Goal: Task Accomplishment & Management: Manage account settings

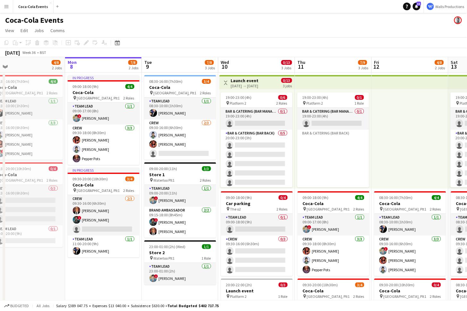
click at [93, 307] on div "Salary $389 047.75 + Expenses $13 040.00 + Subsistence $630.00 = Total Budgeted…" at bounding box center [137, 305] width 163 height 5
click at [6, 8] on app-icon "Menu" at bounding box center [6, 6] width 5 height 5
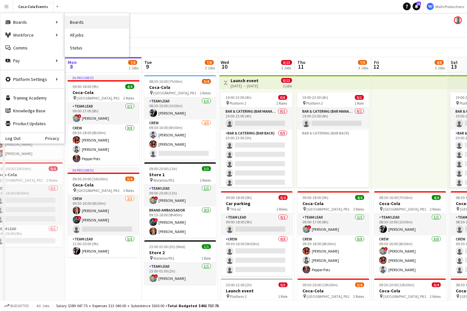
click at [83, 22] on link "Boards" at bounding box center [97, 22] width 64 height 13
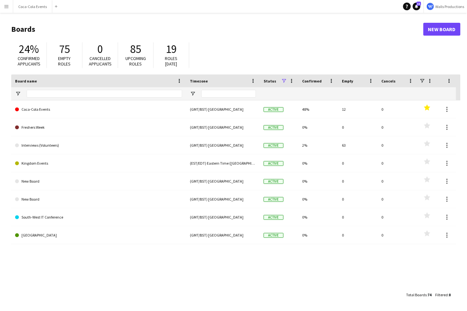
click at [5, 9] on app-icon "Menu" at bounding box center [6, 6] width 5 height 5
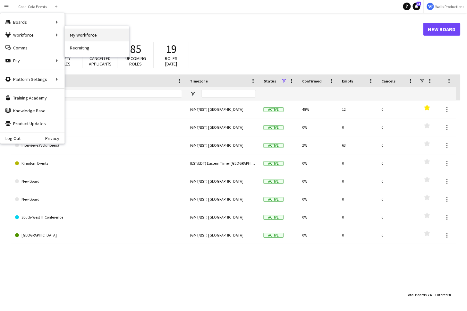
click at [83, 36] on link "My Workforce" at bounding box center [97, 35] width 64 height 13
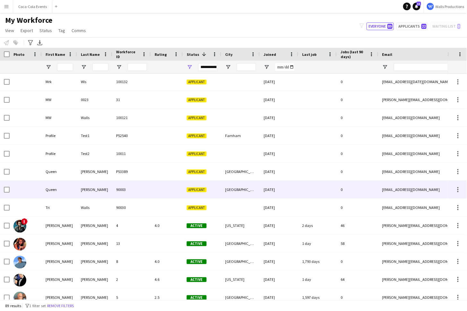
scroll to position [1372, 0]
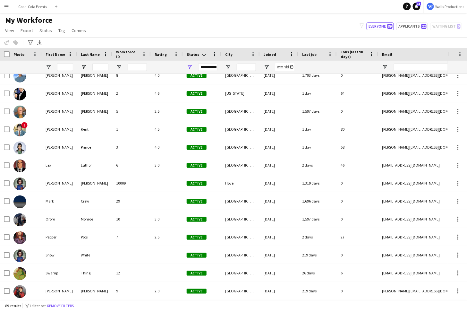
click at [5, 4] on app-icon "Menu" at bounding box center [6, 6] width 5 height 5
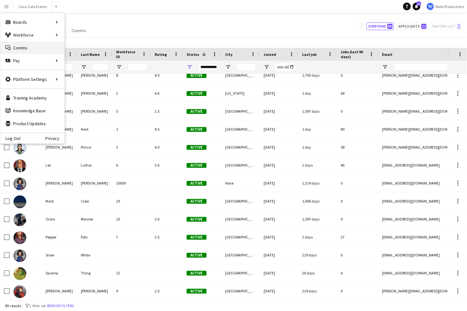
click at [26, 47] on link "Comms Comms" at bounding box center [32, 47] width 64 height 13
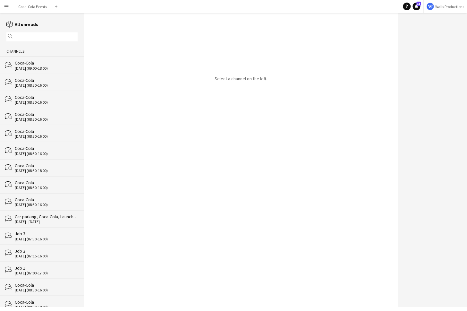
click at [30, 70] on div "[DATE] (09:00-18:00)" at bounding box center [46, 68] width 63 height 4
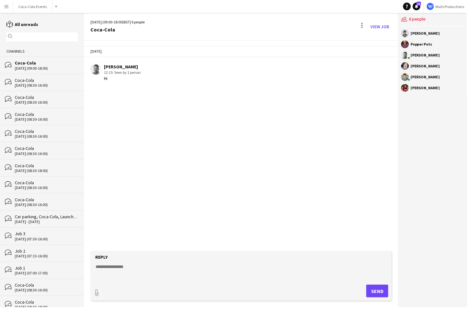
click at [6, 4] on button "Menu" at bounding box center [6, 6] width 13 height 13
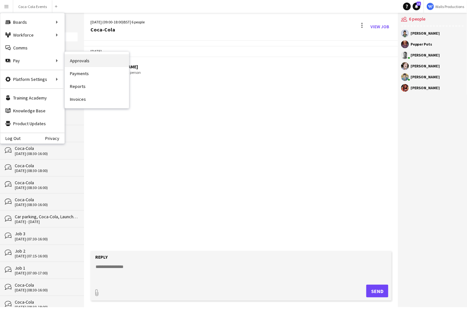
click at [73, 62] on link "Approvals" at bounding box center [97, 60] width 64 height 13
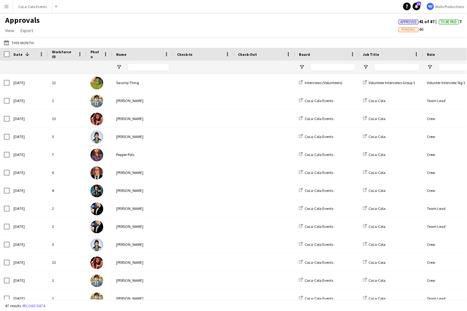
click at [5, 7] on app-icon "Menu" at bounding box center [6, 6] width 5 height 5
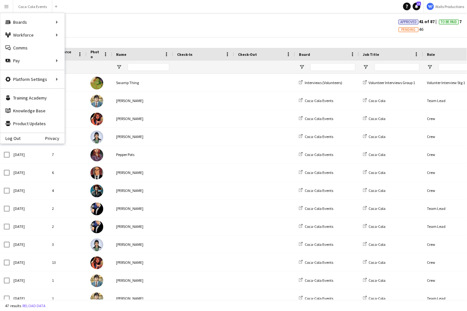
click at [131, 42] on div "This Month This Month [DATE] This Week This Month [DATE] Last Week Last Month […" at bounding box center [233, 42] width 467 height 11
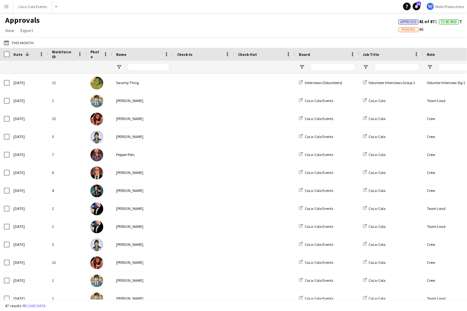
click at [4, 6] on app-icon "Menu" at bounding box center [6, 6] width 5 height 5
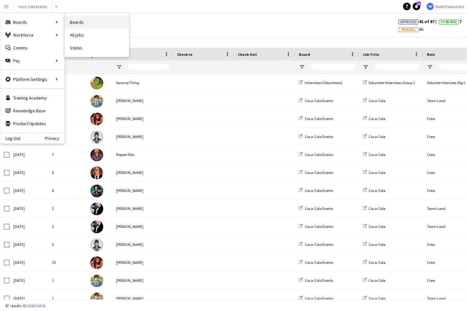
click at [76, 22] on link "Boards" at bounding box center [97, 22] width 64 height 13
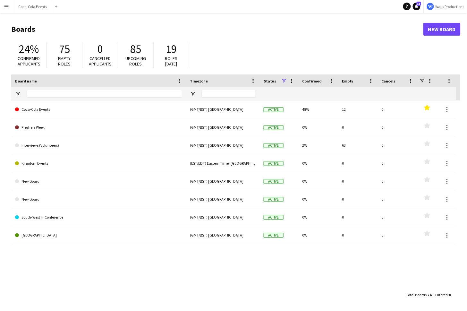
click at [6, 8] on app-icon "Menu" at bounding box center [6, 6] width 5 height 5
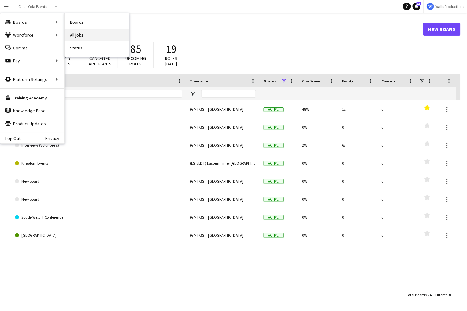
click at [79, 36] on link "All jobs" at bounding box center [97, 35] width 64 height 13
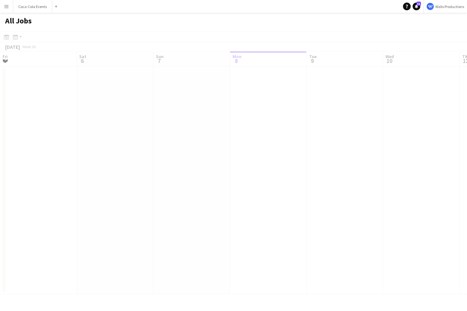
scroll to position [0, 153]
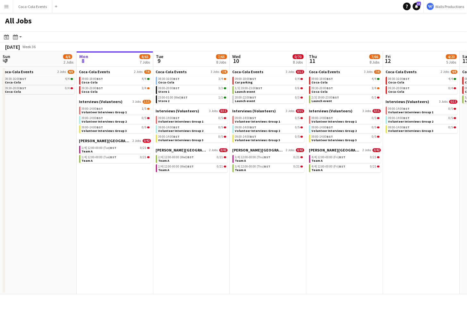
click at [7, 10] on button "Menu" at bounding box center [6, 6] width 13 height 13
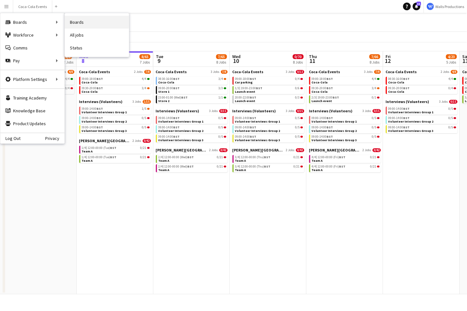
click at [84, 23] on link "Boards" at bounding box center [97, 22] width 64 height 13
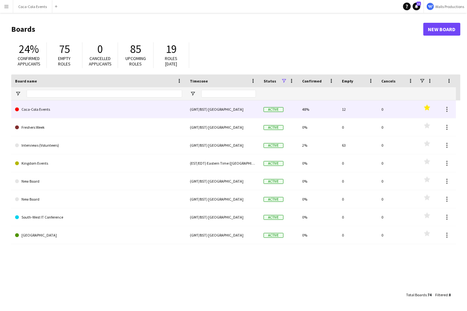
click at [31, 110] on link "Coca-Cola Events" at bounding box center [98, 109] width 167 height 18
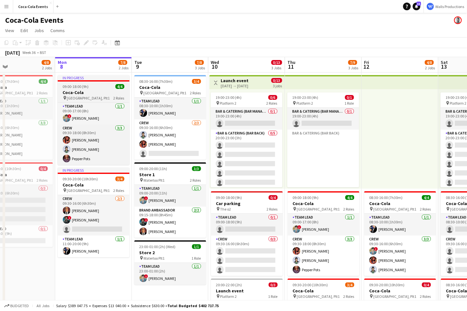
scroll to position [0, 179]
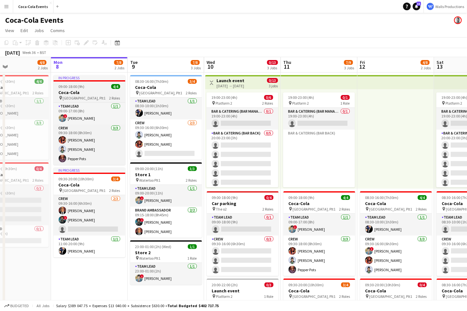
click at [90, 91] on h3 "Coca-Cola" at bounding box center [90, 92] width 72 height 6
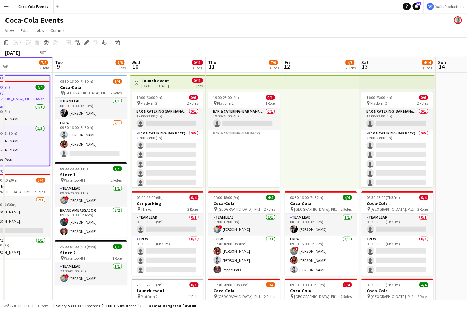
scroll to position [0, 258]
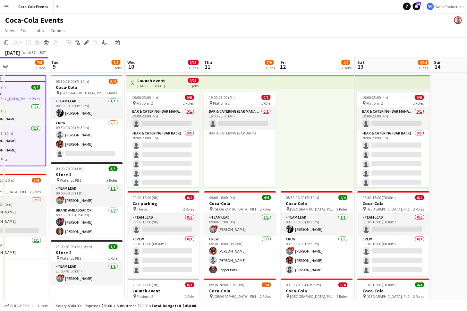
click at [144, 84] on div "[DATE] → [DATE]" at bounding box center [152, 85] width 28 height 5
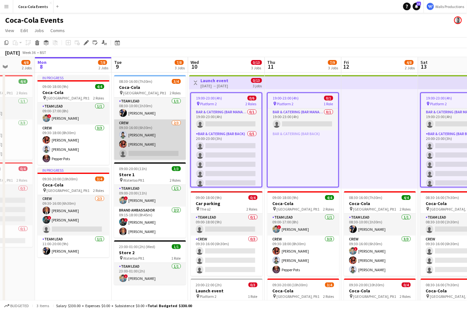
scroll to position [0, 196]
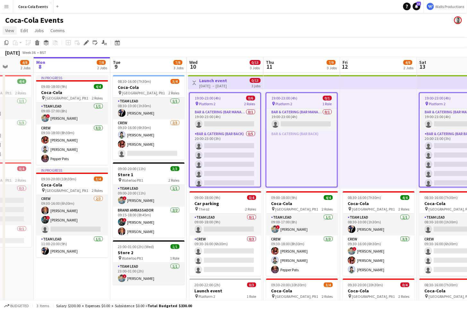
click at [12, 32] on span "View" at bounding box center [9, 31] width 9 height 6
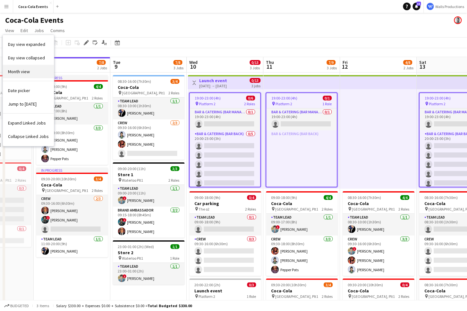
click at [26, 72] on span "Month view" at bounding box center [19, 72] width 22 height 6
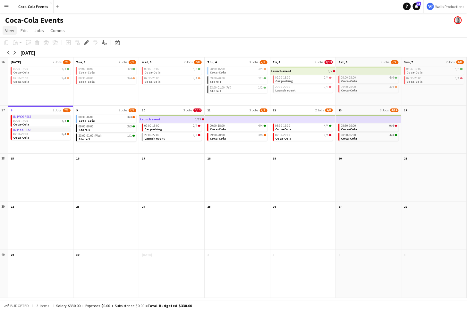
click at [12, 32] on span "View" at bounding box center [9, 31] width 9 height 6
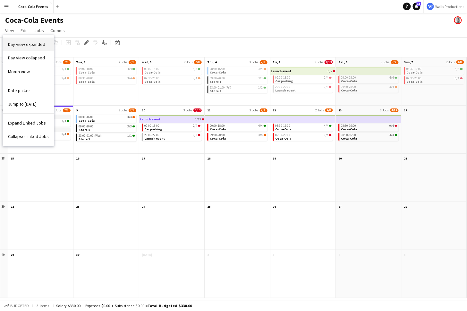
click at [29, 46] on span "Day view expanded" at bounding box center [26, 44] width 37 height 6
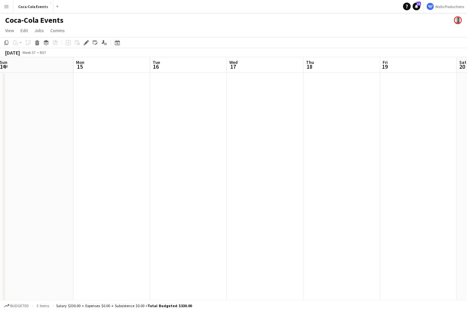
scroll to position [0, 312]
click at [100, 132] on app-date-cell at bounding box center [109, 224] width 77 height 304
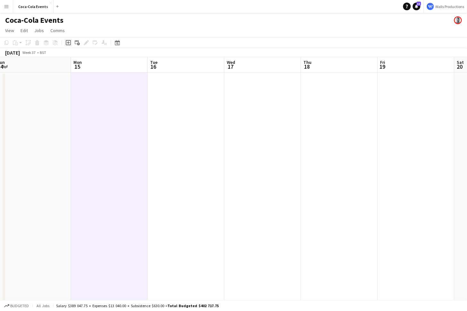
click at [67, 43] on icon at bounding box center [68, 42] width 3 height 3
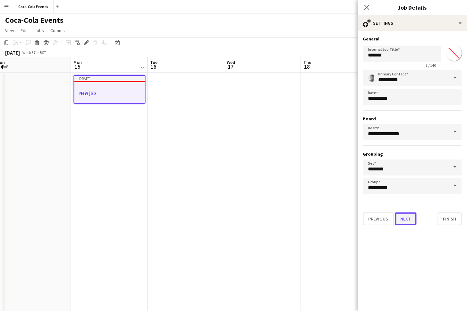
click at [402, 223] on button "Next" at bounding box center [405, 218] width 21 height 13
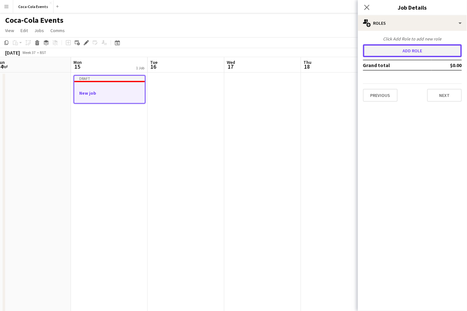
click at [397, 52] on button "Add role" at bounding box center [412, 50] width 99 height 13
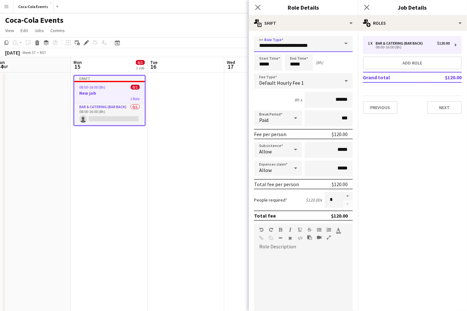
click at [292, 45] on input "**********" at bounding box center [303, 44] width 99 height 16
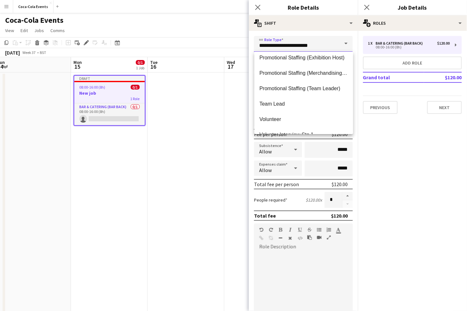
scroll to position [92, 0]
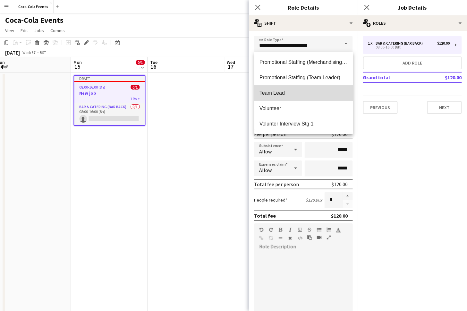
click at [280, 96] on span "Team Lead" at bounding box center [303, 93] width 89 height 6
type input "*********"
type input "******"
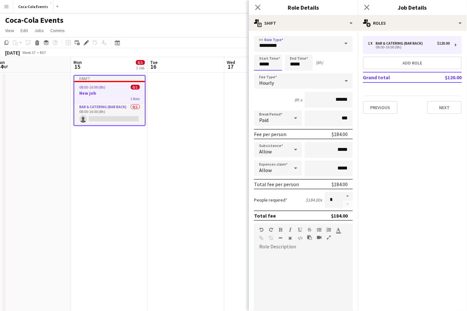
click at [258, 64] on input "*****" at bounding box center [268, 63] width 28 height 16
type input "*****"
click at [263, 52] on div at bounding box center [261, 51] width 13 height 6
click at [325, 65] on div "Start Time ***** End Time ***** (7h)" at bounding box center [303, 63] width 99 height 16
click at [289, 81] on div "Hourly" at bounding box center [297, 80] width 86 height 15
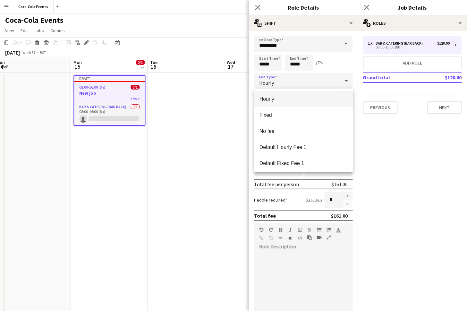
click at [400, 154] on div at bounding box center [233, 155] width 467 height 311
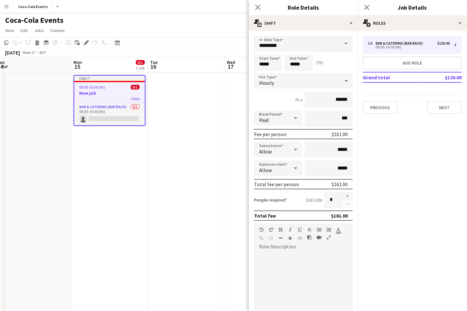
click at [275, 121] on div "Paid" at bounding box center [271, 117] width 35 height 15
click at [270, 99] on div at bounding box center [233, 155] width 467 height 311
click at [275, 169] on div "Allow" at bounding box center [271, 167] width 35 height 15
click at [273, 199] on mat-option "Don't allow" at bounding box center [278, 202] width 48 height 16
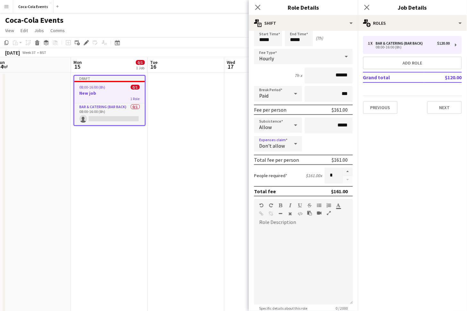
scroll to position [30, 0]
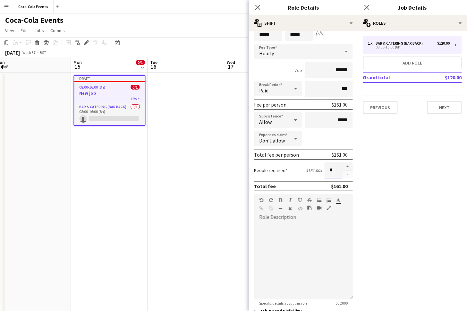
drag, startPoint x: 336, startPoint y: 172, endPoint x: 327, endPoint y: 173, distance: 9.3
click at [327, 173] on input "*" at bounding box center [334, 170] width 18 height 16
drag, startPoint x: 337, startPoint y: 170, endPoint x: 319, endPoint y: 170, distance: 17.3
click at [319, 170] on div "People required $161.00 x *" at bounding box center [303, 170] width 99 height 16
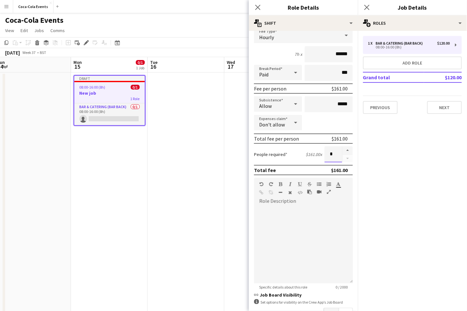
scroll to position [49, 0]
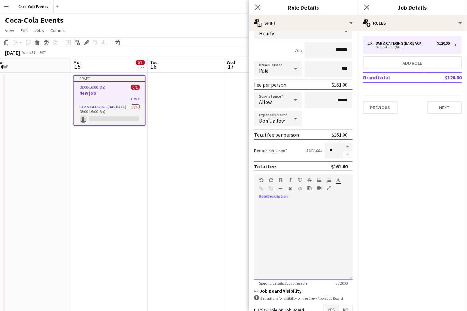
click at [290, 199] on div at bounding box center [303, 238] width 99 height 81
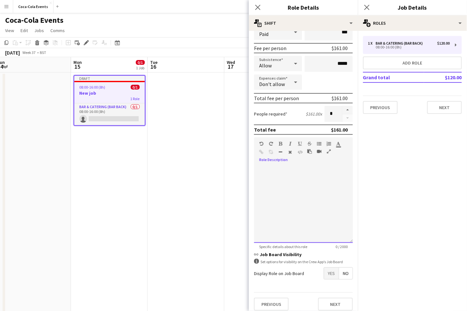
scroll to position [90, 0]
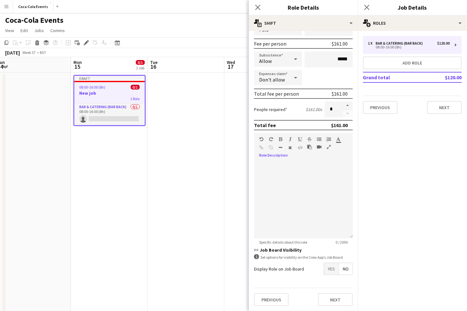
click at [332, 269] on span "Yes" at bounding box center [331, 269] width 15 height 12
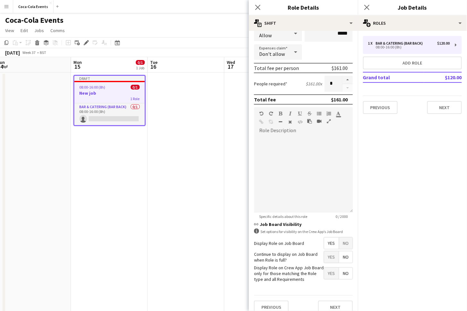
scroll to position [123, 0]
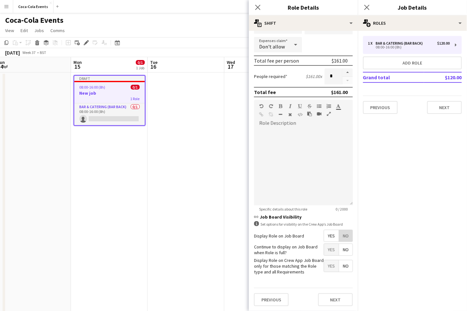
click at [343, 233] on span "No" at bounding box center [345, 236] width 13 height 12
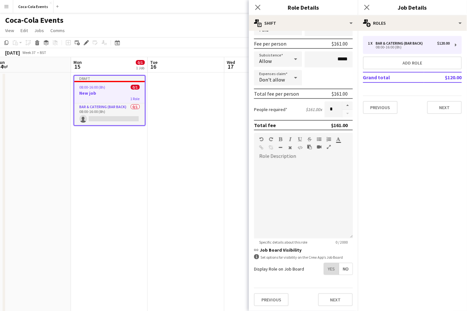
click at [332, 271] on span "Yes" at bounding box center [331, 269] width 15 height 12
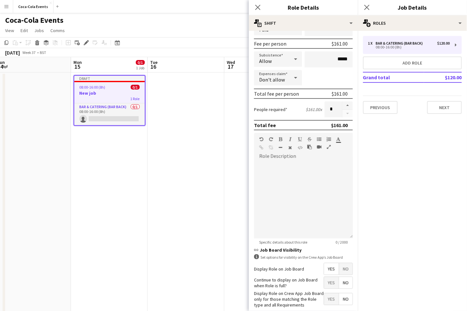
scroll to position [0, 0]
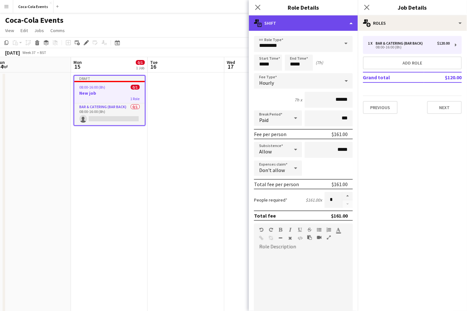
click at [296, 29] on div "multiple-actions-text Shift" at bounding box center [303, 22] width 109 height 15
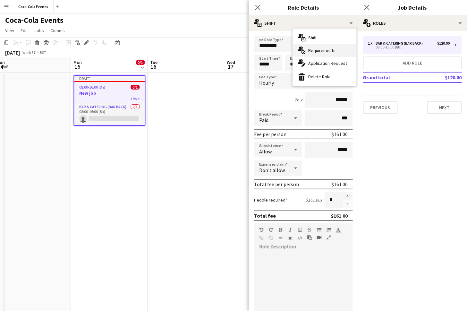
click at [322, 52] on span "Requirements" at bounding box center [321, 50] width 27 height 6
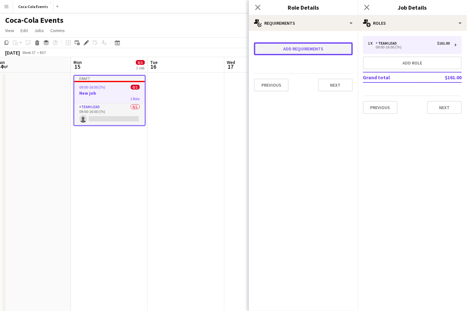
click at [300, 51] on button "Add requirements" at bounding box center [303, 48] width 99 height 13
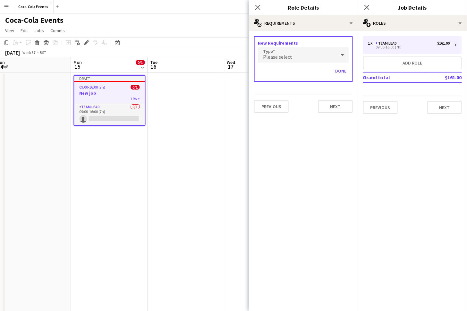
click at [294, 56] on div "Please select" at bounding box center [297, 54] width 78 height 15
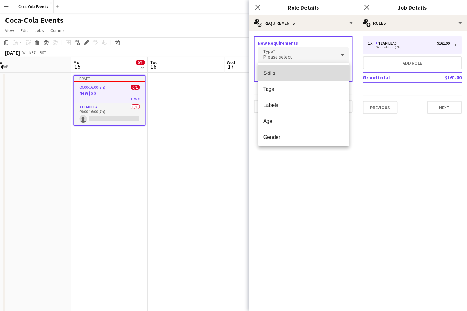
click at [279, 74] on span "Skills" at bounding box center [303, 73] width 81 height 6
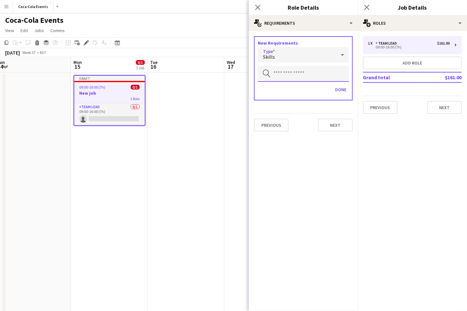
click at [279, 74] on input "text" at bounding box center [303, 74] width 91 height 16
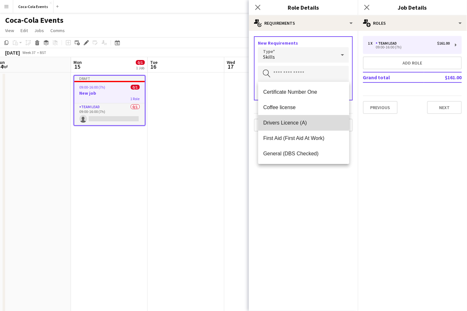
click at [291, 123] on span "Drivers Licence (A)" at bounding box center [303, 123] width 81 height 6
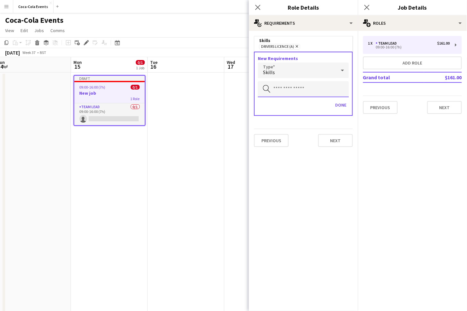
click at [285, 89] on input "text" at bounding box center [303, 89] width 91 height 16
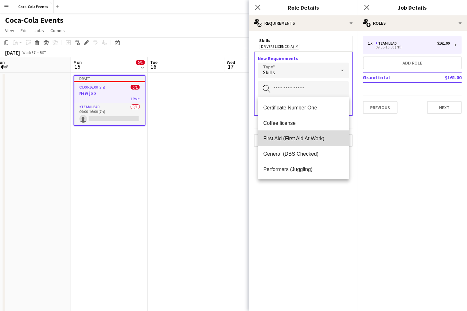
click at [288, 138] on span "First Aid (First Aid At Work)" at bounding box center [303, 138] width 81 height 6
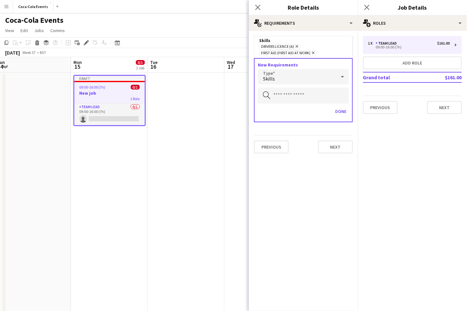
click at [279, 80] on div "Skills" at bounding box center [297, 76] width 78 height 15
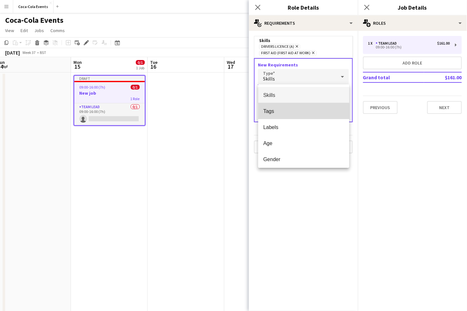
click at [278, 113] on span "Tags" at bounding box center [303, 111] width 81 height 6
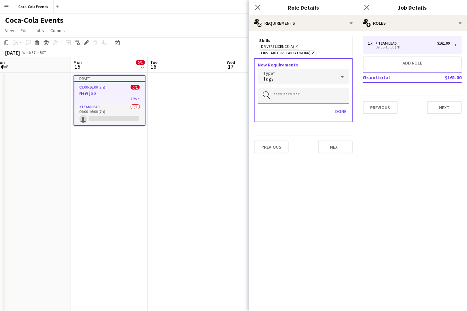
click at [284, 98] on input "text" at bounding box center [303, 96] width 91 height 16
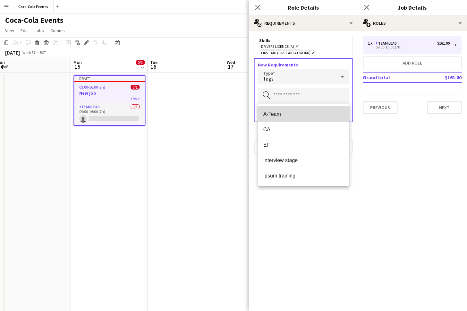
click at [284, 115] on span "A-Team" at bounding box center [303, 114] width 81 height 6
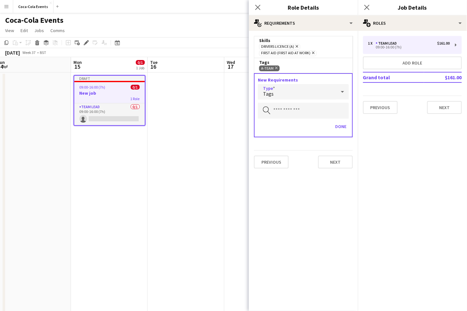
click at [277, 95] on div "Tags" at bounding box center [297, 91] width 78 height 15
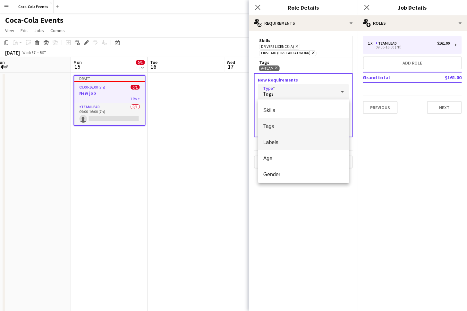
click at [282, 141] on span "Labels" at bounding box center [303, 142] width 81 height 6
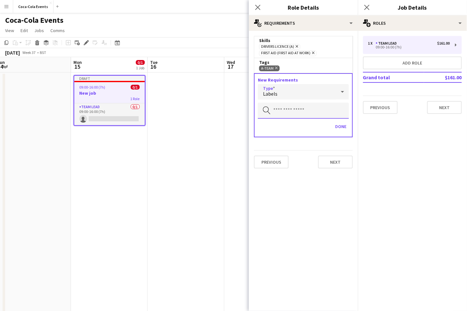
click at [279, 114] on input "text" at bounding box center [303, 111] width 91 height 16
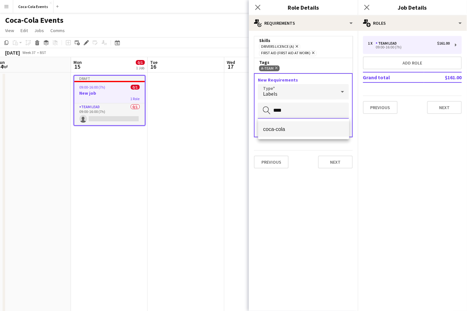
type input "****"
click at [284, 129] on span "coca-cola" at bounding box center [303, 129] width 81 height 6
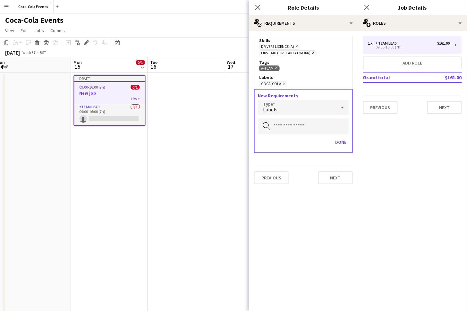
drag, startPoint x: 297, startPoint y: 87, endPoint x: 255, endPoint y: 31, distance: 69.6
click at [255, 31] on div "Skills Drivers Licence (A) Remove First Aid (First Aid At Work) Remove Tags A-T…" at bounding box center [303, 110] width 109 height 158
click at [257, 4] on icon "Close pop-in" at bounding box center [258, 7] width 6 height 6
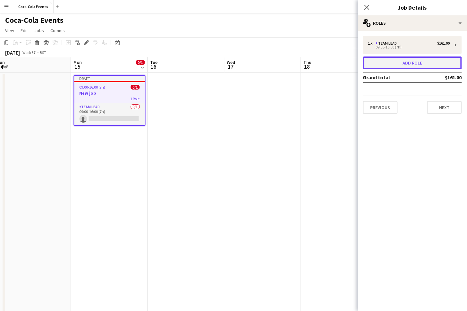
click at [365, 65] on button "Add role" at bounding box center [412, 62] width 99 height 13
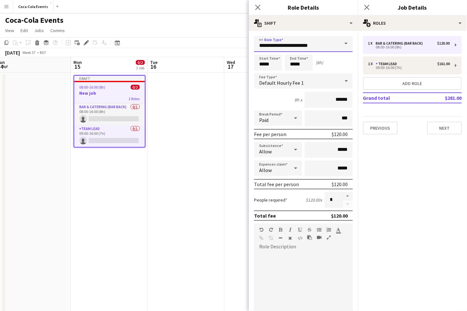
click at [337, 45] on input "**********" at bounding box center [303, 44] width 99 height 16
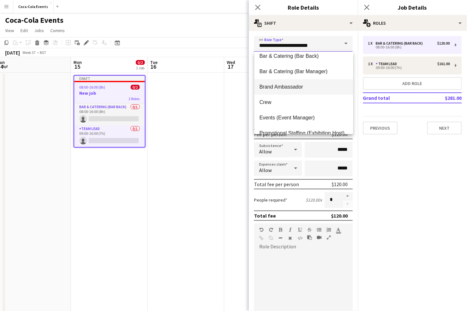
scroll to position [7, 0]
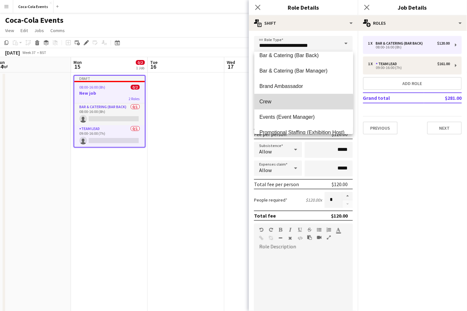
click at [284, 104] on span "Crew" at bounding box center [303, 101] width 89 height 6
type input "****"
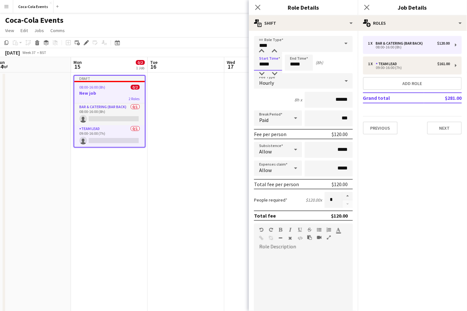
click at [266, 65] on input "*****" at bounding box center [268, 63] width 28 height 16
click at [262, 53] on div at bounding box center [261, 51] width 13 height 6
type input "*****"
click at [262, 53] on div at bounding box center [261, 51] width 13 height 6
click at [286, 88] on div "Hourly" at bounding box center [297, 80] width 86 height 15
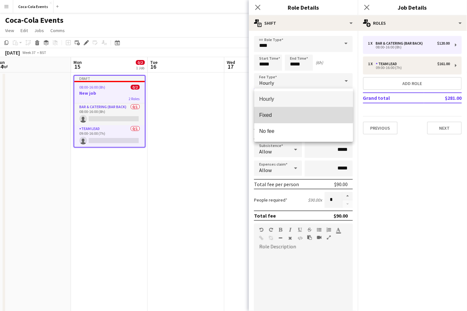
click at [280, 115] on span "Fixed" at bounding box center [303, 115] width 89 height 6
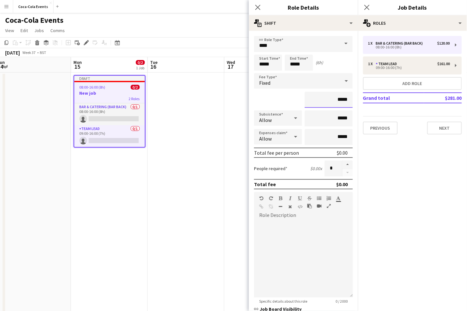
click at [339, 99] on input "*****" at bounding box center [329, 100] width 48 height 16
type input "*******"
click at [347, 164] on button "button" at bounding box center [347, 164] width 10 height 8
type input "*"
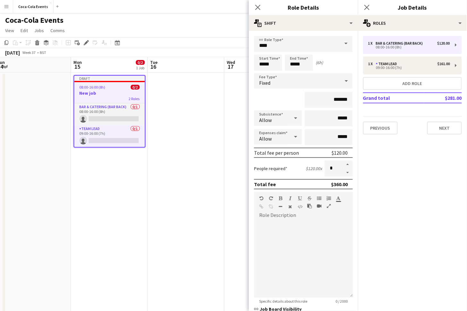
drag, startPoint x: 348, startPoint y: 185, endPoint x: 328, endPoint y: 185, distance: 19.9
click at [328, 185] on div "Total fee $360.00" at bounding box center [303, 184] width 99 height 10
click at [258, 6] on icon "Close pop-in" at bounding box center [258, 7] width 6 height 6
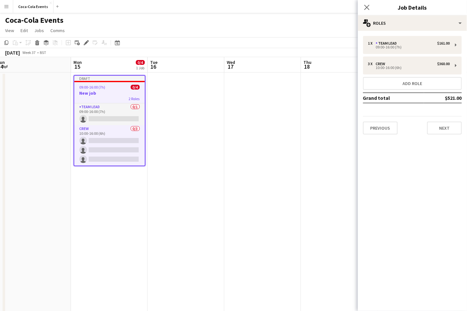
drag, startPoint x: 462, startPoint y: 98, endPoint x: 441, endPoint y: 98, distance: 21.2
click at [441, 98] on td "$521.00" at bounding box center [443, 98] width 38 height 10
click at [414, 161] on mat-expansion-panel "pencil3 General details 1 x Team Lead $161.00 09:00-16:00 (7h) 3 x Crew $360.00…" at bounding box center [412, 171] width 109 height 280
click at [436, 129] on button "Next" at bounding box center [444, 128] width 35 height 13
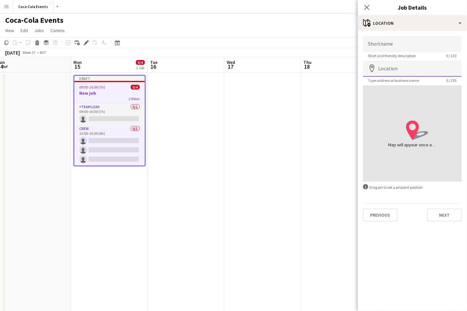
click at [383, 73] on input "Location" at bounding box center [412, 69] width 99 height 16
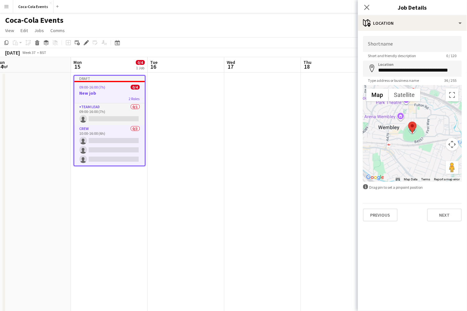
click at [409, 139] on div at bounding box center [412, 133] width 99 height 96
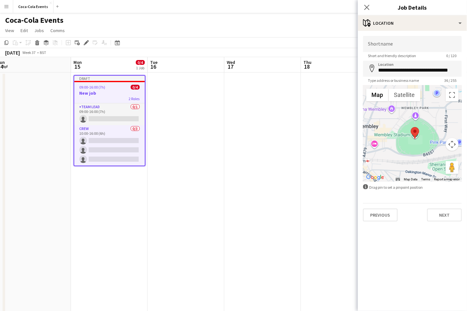
drag, startPoint x: 409, startPoint y: 139, endPoint x: 408, endPoint y: 153, distance: 14.1
click at [408, 153] on div at bounding box center [412, 133] width 99 height 96
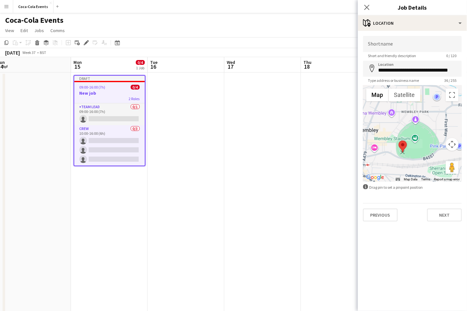
drag, startPoint x: 414, startPoint y: 136, endPoint x: 402, endPoint y: 146, distance: 15.9
click at [399, 140] on area at bounding box center [399, 140] width 0 height 0
type input "**********"
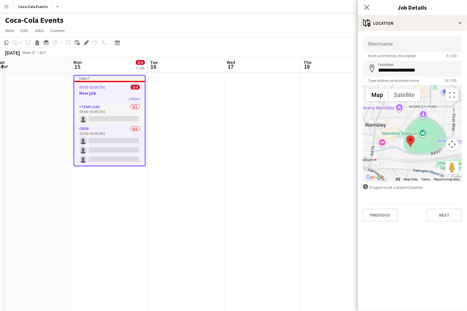
drag, startPoint x: 405, startPoint y: 154, endPoint x: 414, endPoint y: 148, distance: 10.7
click at [414, 148] on div at bounding box center [412, 133] width 99 height 96
click at [391, 47] on input "Shortname" at bounding box center [412, 44] width 99 height 16
type input "**********"
click at [407, 221] on div "Previous Next" at bounding box center [412, 212] width 99 height 18
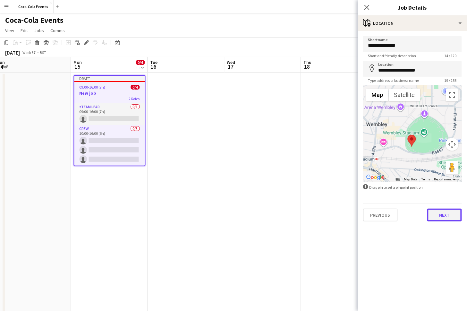
click at [440, 213] on button "Next" at bounding box center [444, 214] width 35 height 13
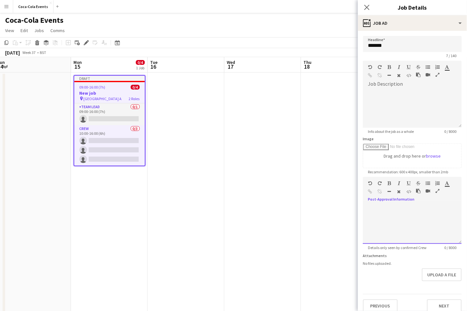
click at [402, 215] on div at bounding box center [412, 224] width 99 height 38
click at [447, 305] on button "Next" at bounding box center [444, 305] width 35 height 13
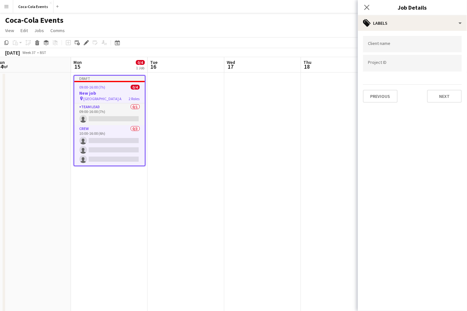
click at [391, 45] on input "Type to search client labels..." at bounding box center [412, 44] width 89 height 6
type input "****"
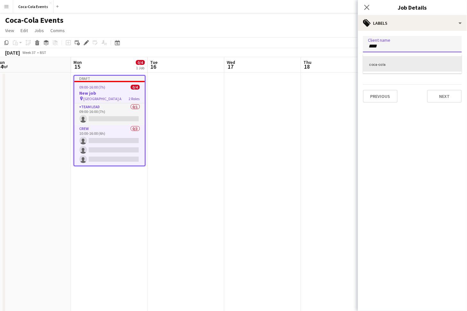
click at [386, 63] on div "coca-cola" at bounding box center [412, 63] width 99 height 15
click at [381, 63] on input "Type to search project ID labels..." at bounding box center [412, 64] width 89 height 6
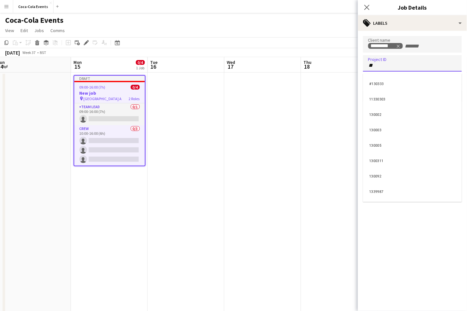
type input "**"
click at [383, 87] on div "#130333" at bounding box center [412, 82] width 99 height 15
click at [366, 7] on icon "Close pop-in" at bounding box center [367, 7] width 6 height 6
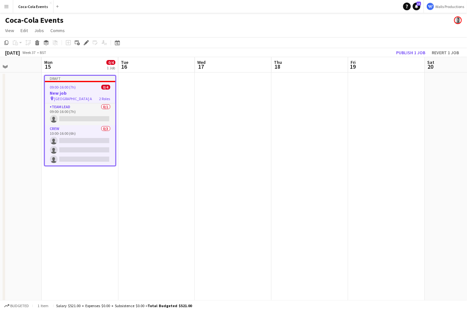
scroll to position [0, 189]
click at [56, 90] on h3 "New job" at bounding box center [79, 93] width 71 height 6
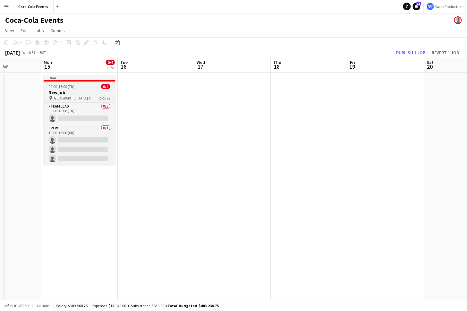
click at [72, 92] on h3 "New job" at bounding box center [80, 92] width 72 height 6
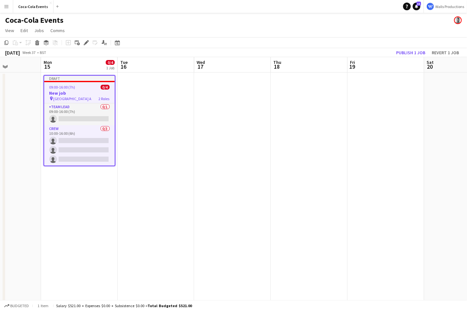
click at [140, 120] on app-date-cell at bounding box center [156, 224] width 77 height 304
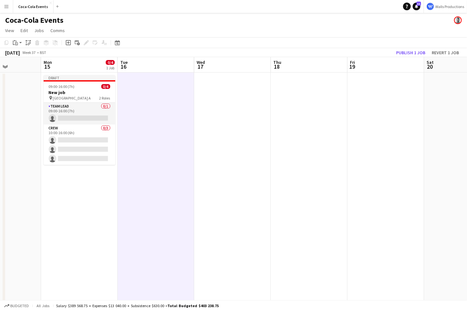
click at [306, 121] on app-date-cell at bounding box center [309, 224] width 77 height 304
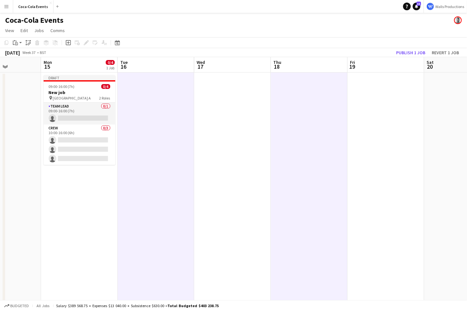
click at [372, 144] on app-date-cell at bounding box center [386, 224] width 77 height 304
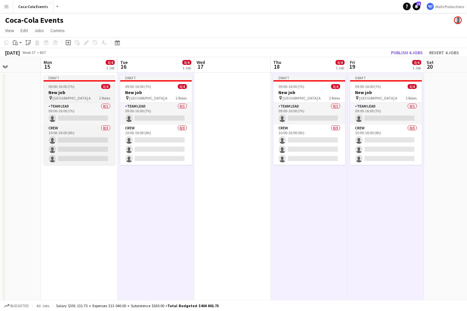
click at [72, 100] on span "[GEOGRAPHIC_DATA] A" at bounding box center [72, 98] width 38 height 5
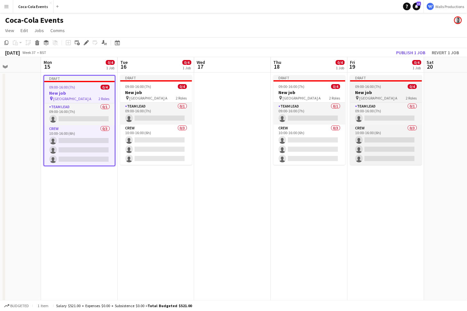
click at [364, 89] on span "09:00-16:00 (7h)" at bounding box center [368, 86] width 26 height 5
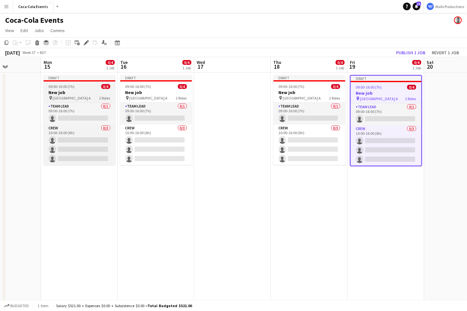
click at [83, 88] on div "09:00-16:00 (7h) 0/4" at bounding box center [80, 86] width 72 height 5
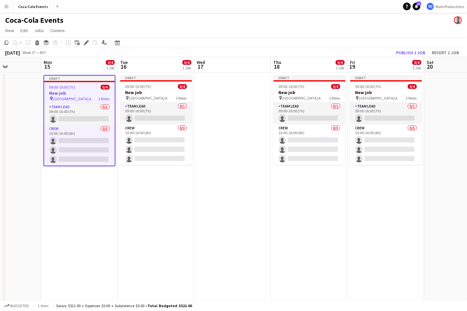
click at [382, 91] on h3 "New job" at bounding box center [386, 92] width 72 height 6
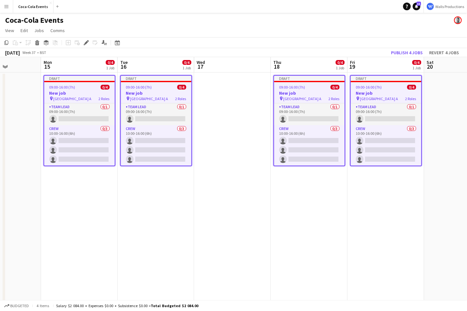
click at [85, 199] on app-date-cell "Draft 09:00-16:00 (7h) 0/4 New job pin Wembley Gate A 2 Roles Team Lead 0/1 09:…" at bounding box center [79, 224] width 77 height 304
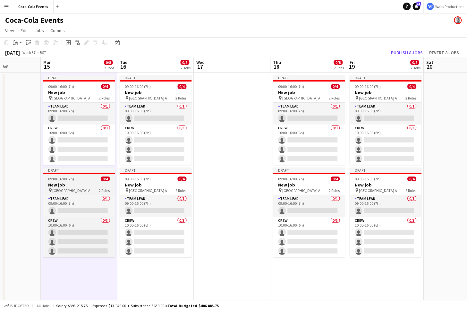
click at [72, 181] on app-job-card "Draft 09:00-16:00 (7h) 0/4 New job pin Wembley Gate A 2 Roles Team Lead 0/1 09:…" at bounding box center [79, 212] width 72 height 90
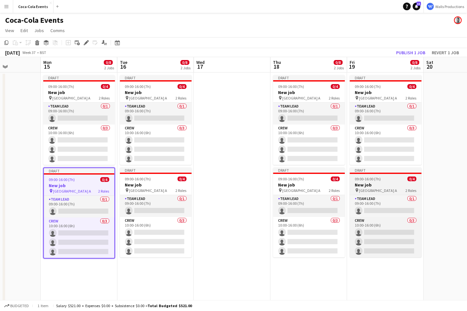
click at [403, 185] on h3 "New job" at bounding box center [386, 185] width 72 height 6
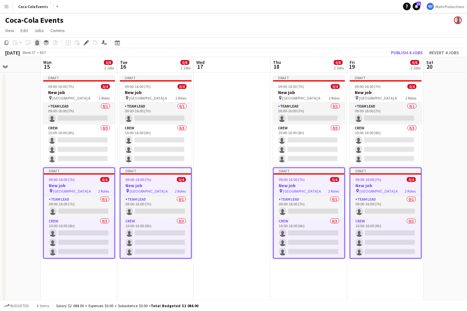
click at [39, 42] on icon "Delete" at bounding box center [37, 42] width 5 height 5
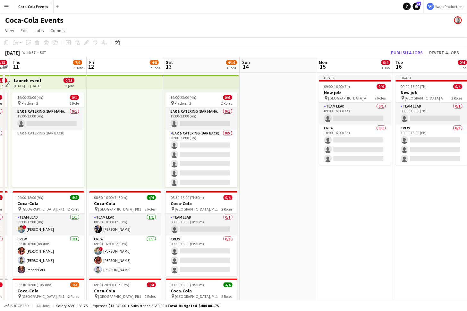
scroll to position [0, 135]
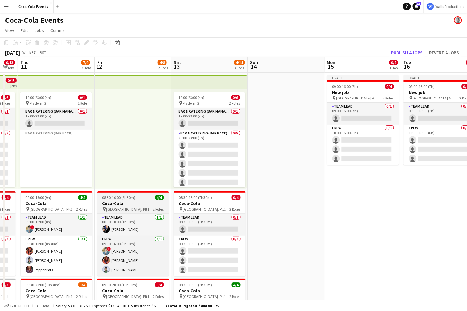
click at [126, 204] on h3 "Coca-Cola" at bounding box center [133, 203] width 72 height 6
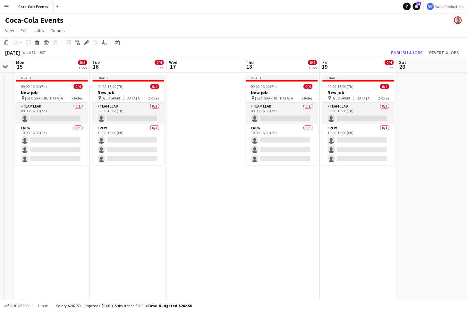
scroll to position [0, 299]
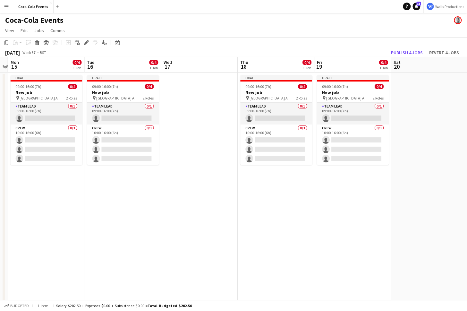
click at [205, 166] on app-date-cell at bounding box center [199, 224] width 77 height 304
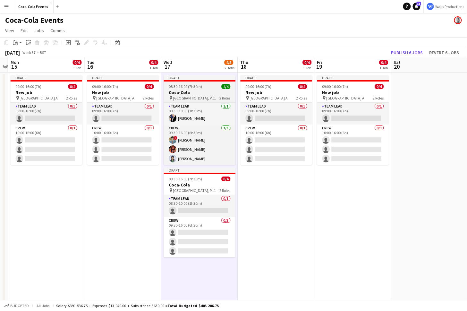
click at [193, 94] on h3 "Coca-Cola" at bounding box center [200, 92] width 72 height 6
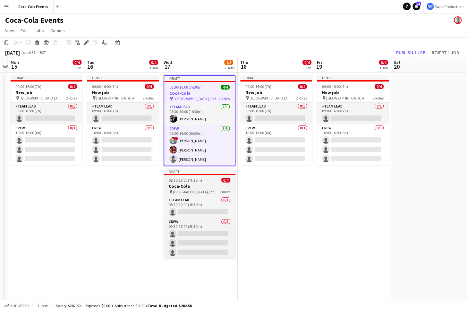
click at [183, 187] on h3 "Coca-Cola" at bounding box center [200, 186] width 72 height 6
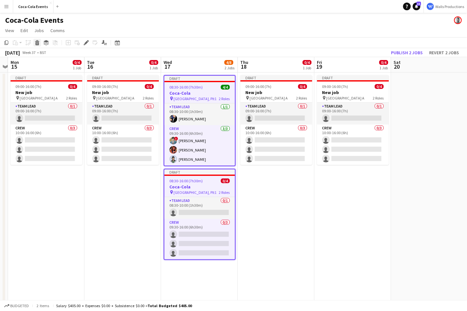
click at [37, 44] on icon at bounding box center [38, 43] width 4 height 3
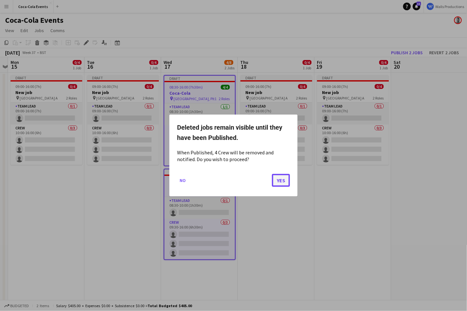
click at [283, 181] on button "Yes" at bounding box center [281, 180] width 18 height 13
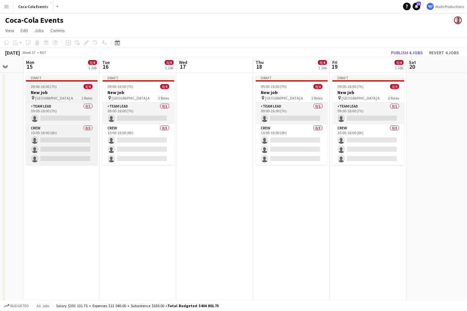
scroll to position [0, 280]
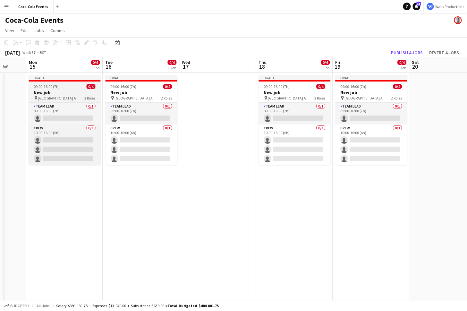
click at [40, 93] on h3 "New job" at bounding box center [65, 92] width 72 height 6
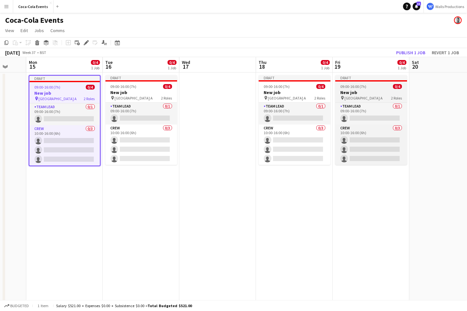
click at [363, 89] on app-job-card "Draft 09:00-16:00 (7h) 0/4 New job pin Wembley Gate A 2 Roles Team Lead 0/1 09:…" at bounding box center [371, 120] width 72 height 90
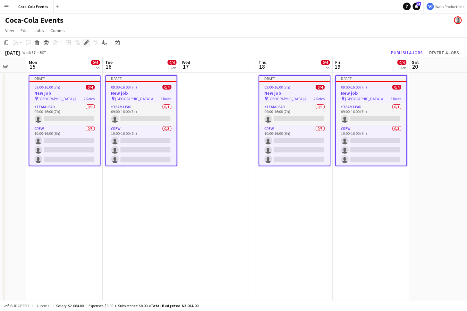
click at [85, 42] on icon at bounding box center [86, 43] width 4 height 4
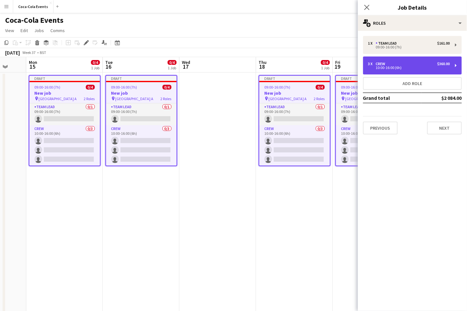
click at [387, 67] on div "10:00-16:00 (6h)" at bounding box center [409, 67] width 82 height 3
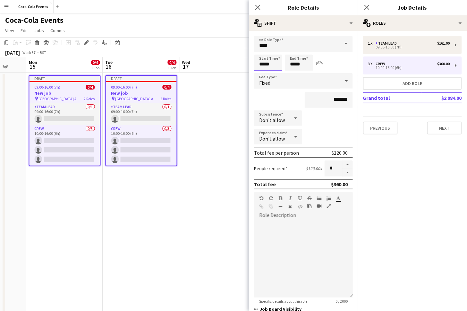
click at [264, 63] on input "*****" at bounding box center [268, 63] width 28 height 16
click at [262, 73] on div at bounding box center [261, 74] width 13 height 6
click at [275, 50] on div at bounding box center [274, 51] width 13 height 6
type input "*****"
click at [275, 50] on div at bounding box center [274, 51] width 13 height 6
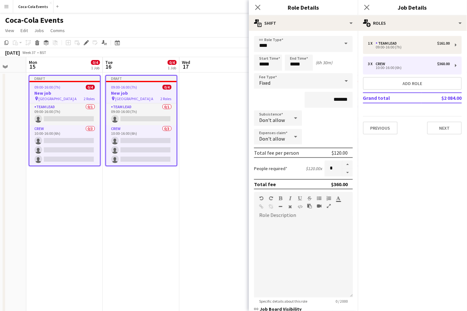
click at [112, 196] on app-date-cell "Draft 09:00-16:00 (7h) 0/4 New job pin Wembley Gate A 2 Roles Team Lead 0/1 09:…" at bounding box center [141, 224] width 77 height 304
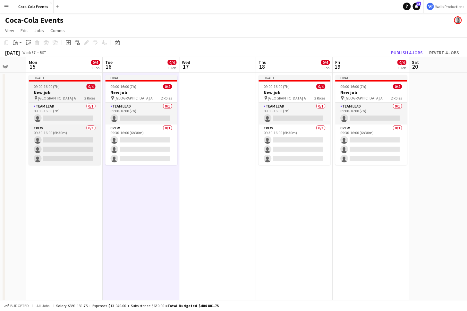
click at [60, 92] on h3 "New job" at bounding box center [65, 92] width 72 height 6
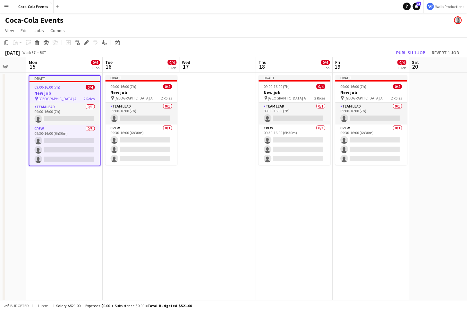
click at [52, 201] on app-date-cell "Draft 09:00-16:00 (7h) 0/4 New job pin Wembley Gate A 2 Roles Team Lead 0/1 09:…" at bounding box center [64, 224] width 77 height 304
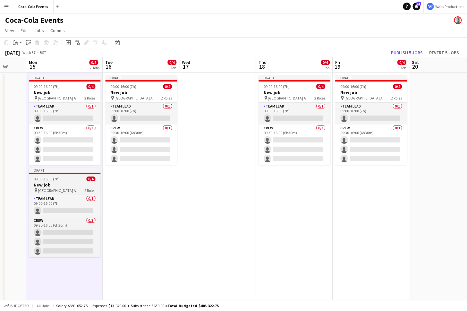
click at [51, 182] on app-job-card "Draft 09:00-16:00 (7h) 0/4 New job pin Wembley Gate A 2 Roles Team Lead 0/1 09:…" at bounding box center [65, 212] width 72 height 90
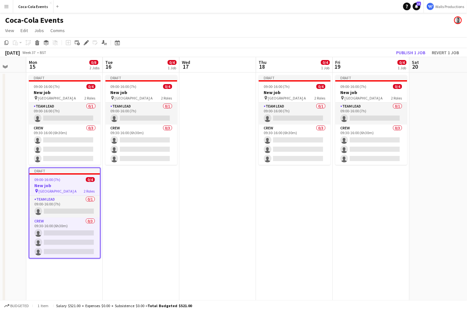
click at [141, 209] on app-date-cell "Draft 09:00-16:00 (7h) 0/4 New job pin Wembley Gate A 2 Roles Team Lead 0/1 09:…" at bounding box center [141, 224] width 77 height 304
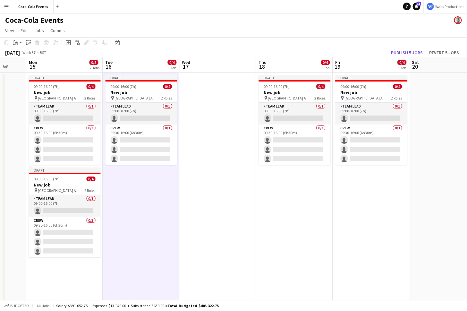
click at [313, 225] on app-date-cell "Draft 09:00-16:00 (7h) 0/4 New job pin Wembley Gate A 2 Roles Team Lead 0/1 09:…" at bounding box center [294, 224] width 77 height 304
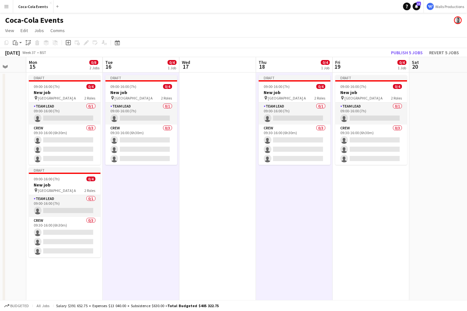
click at [365, 227] on app-date-cell "Draft 09:00-16:00 (7h) 0/4 New job pin Wembley Gate A 2 Roles Team Lead 0/1 09:…" at bounding box center [371, 224] width 77 height 304
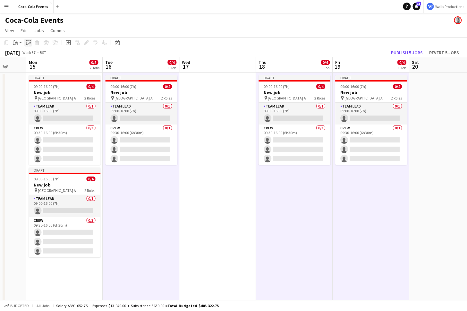
click at [28, 43] on icon "Paste linked Job" at bounding box center [28, 42] width 5 height 5
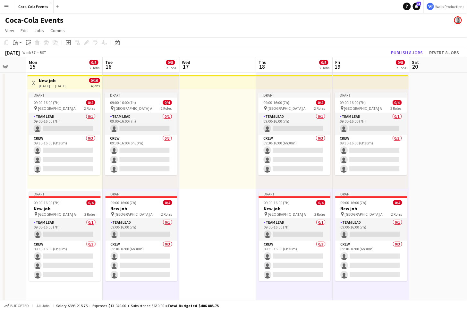
click at [46, 82] on h3 "New job" at bounding box center [53, 81] width 28 height 6
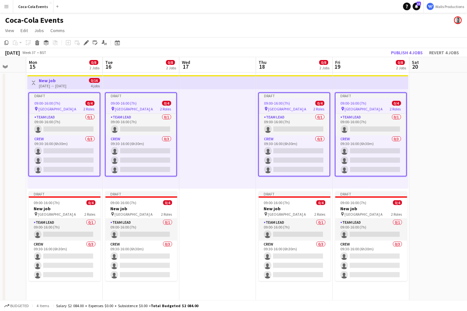
click at [61, 101] on div "09:00-16:00 (7h) 0/4" at bounding box center [64, 103] width 71 height 5
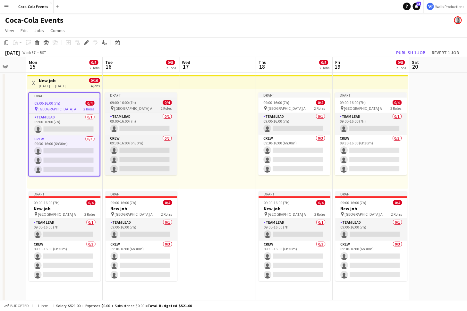
click at [146, 100] on app-job-card "Draft 09:00-16:00 (7h) 0/4 pin Wembley Gate A 2 Roles Team Lead 0/1 09:00-16:00…" at bounding box center [141, 133] width 72 height 83
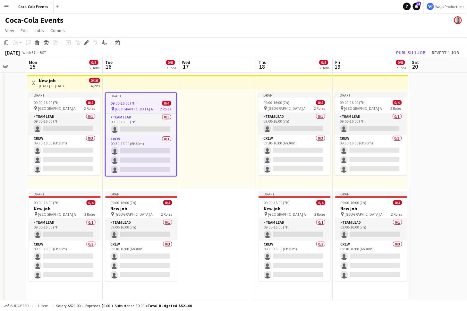
click at [127, 79] on app-top-bar at bounding box center [141, 82] width 77 height 14
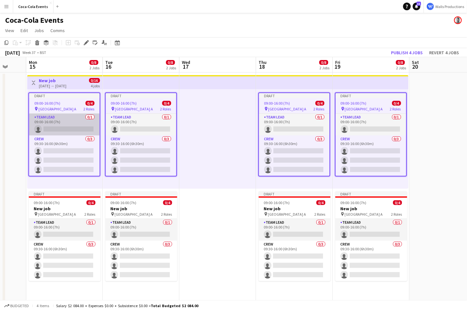
click at [64, 120] on app-card-role "Team Lead 0/1 09:00-16:00 (7h) single-neutral-actions" at bounding box center [64, 125] width 71 height 22
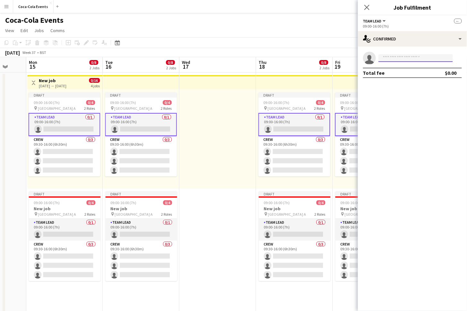
click at [391, 57] on input at bounding box center [415, 58] width 74 height 8
click at [376, 54] on div at bounding box center [376, 54] width 0 height 0
type input "*****"
click at [412, 72] on span "[PERSON_NAME][EMAIL_ADDRESS][DOMAIN_NAME]" at bounding box center [416, 72] width 64 height 5
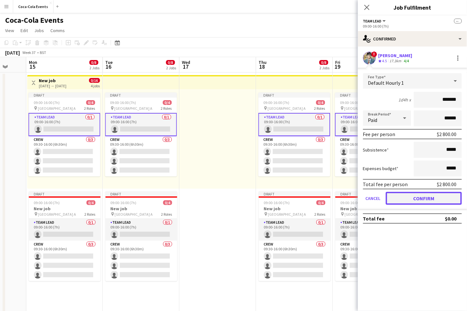
click at [410, 201] on button "Confirm" at bounding box center [424, 198] width 76 height 13
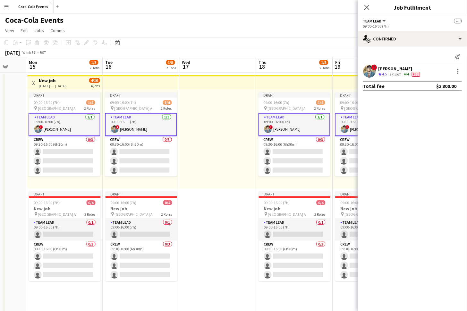
click at [231, 171] on div at bounding box center [218, 138] width 77 height 99
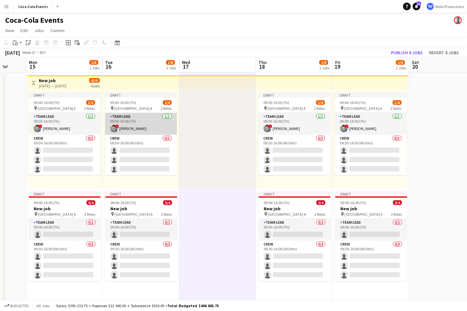
click at [127, 126] on app-card-role "Team Lead [DATE] 09:00-16:00 (7h) ! [PERSON_NAME]" at bounding box center [141, 124] width 72 height 22
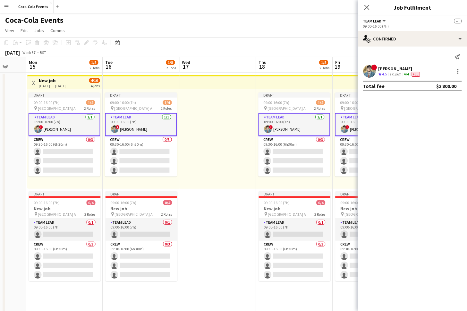
click at [199, 146] on div at bounding box center [218, 138] width 77 height 99
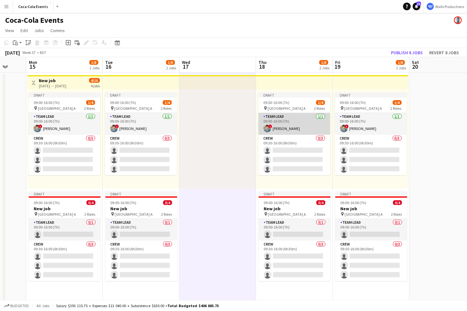
click at [288, 125] on app-card-role "Team Lead [DATE] 09:00-16:00 (7h) ! [PERSON_NAME]" at bounding box center [294, 124] width 72 height 22
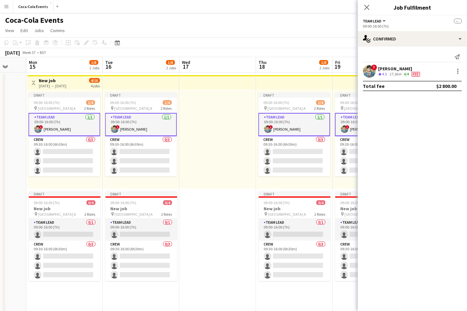
click at [275, 125] on app-card-role "Team Lead [DATE] 09:00-16:00 (7h) ! [PERSON_NAME]" at bounding box center [294, 124] width 72 height 23
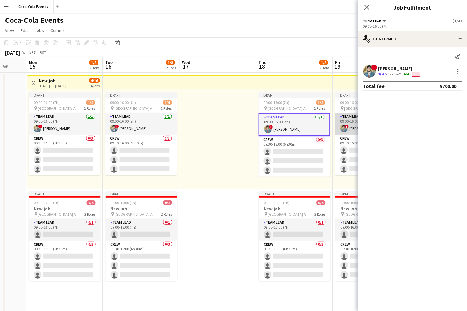
click at [345, 125] on span "!" at bounding box center [347, 126] width 4 height 4
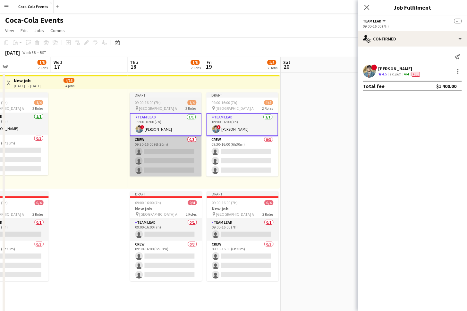
scroll to position [0, 257]
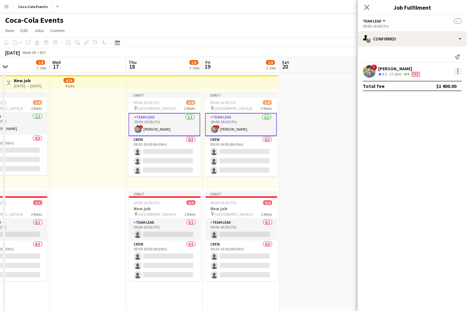
click at [459, 72] on div at bounding box center [458, 71] width 8 height 8
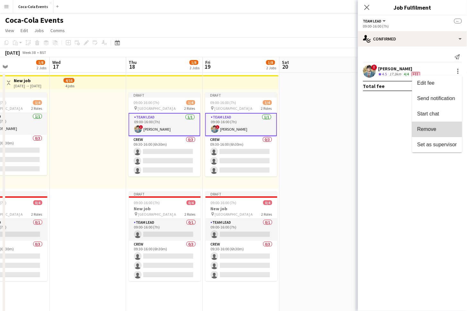
click at [428, 128] on span "Remove" at bounding box center [426, 128] width 19 height 5
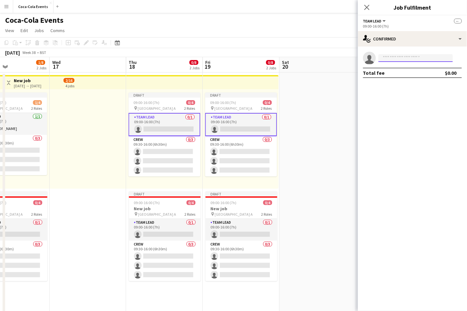
click at [389, 58] on input at bounding box center [415, 58] width 74 height 8
type input "*****"
click at [388, 69] on span "[PERSON_NAME]" at bounding box center [402, 66] width 37 height 5
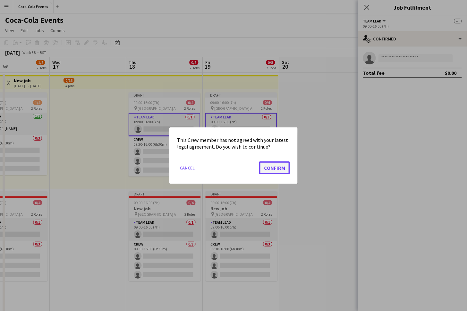
click at [289, 165] on button "Confirm" at bounding box center [274, 167] width 31 height 13
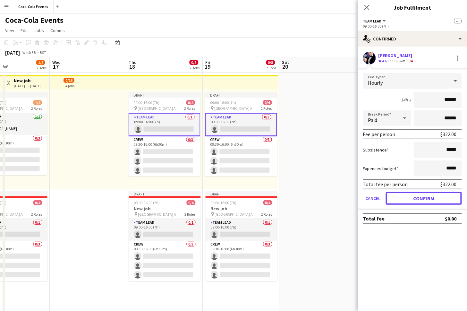
click at [426, 198] on button "Confirm" at bounding box center [424, 198] width 76 height 13
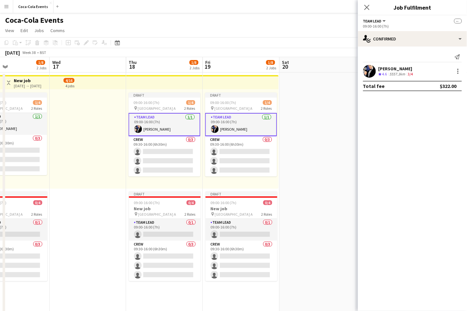
click at [266, 177] on div "Draft 09:00-16:00 (7h) 1/4 pin Wembley Gate A 2 Roles Team Lead [DATE] 09:00-16…" at bounding box center [241, 138] width 76 height 99
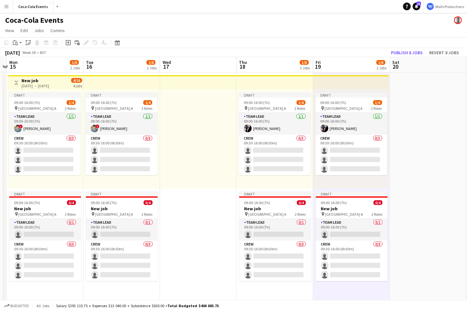
scroll to position [0, 141]
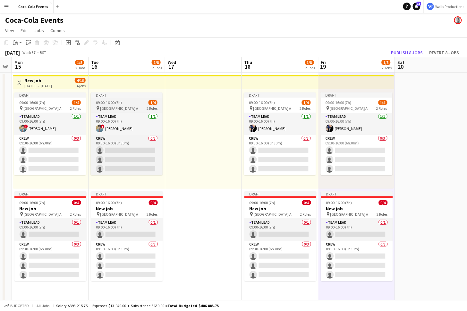
click at [104, 100] on span "09:00-16:00 (7h)" at bounding box center [109, 102] width 26 height 5
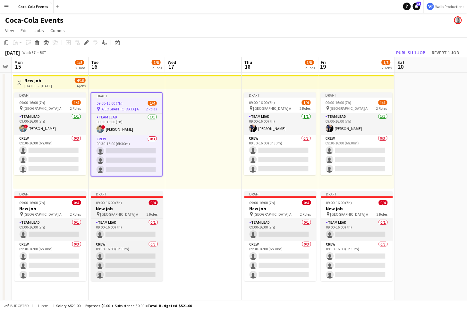
click at [113, 211] on h3 "New job" at bounding box center [127, 209] width 72 height 6
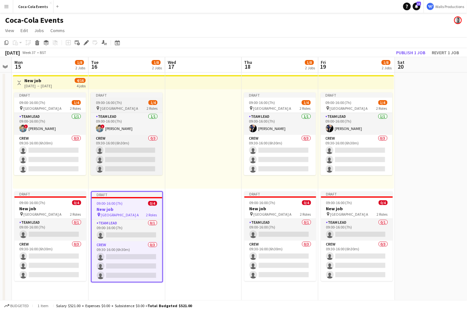
click at [120, 107] on span "[GEOGRAPHIC_DATA] A" at bounding box center [119, 108] width 38 height 5
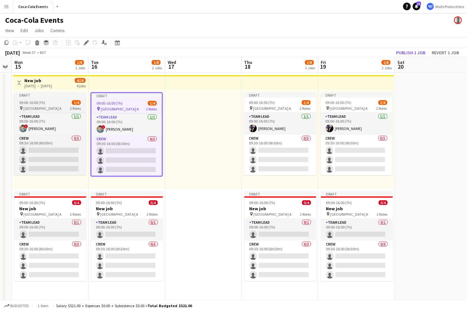
click at [56, 104] on div "09:00-16:00 (7h) 1/4" at bounding box center [50, 102] width 72 height 5
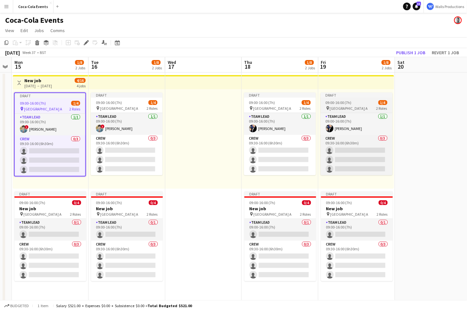
click at [363, 103] on div "09:00-16:00 (7h) 1/4" at bounding box center [357, 102] width 72 height 5
click at [334, 104] on span "09:00-16:00 (7h)" at bounding box center [339, 102] width 26 height 5
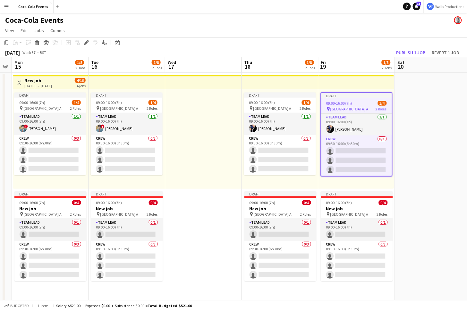
click at [205, 130] on div at bounding box center [203, 138] width 77 height 99
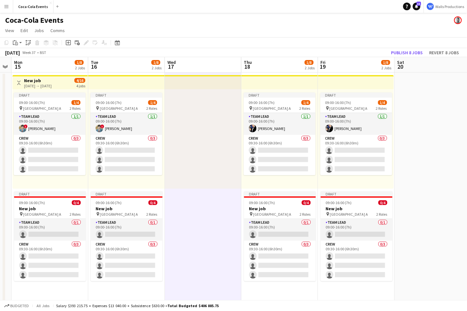
click at [205, 130] on div at bounding box center [203, 138] width 77 height 99
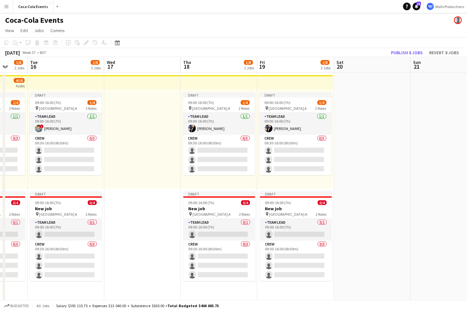
scroll to position [0, 201]
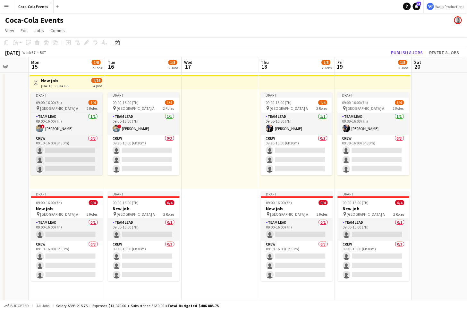
click at [54, 102] on span "09:00-16:00 (7h)" at bounding box center [49, 102] width 26 height 5
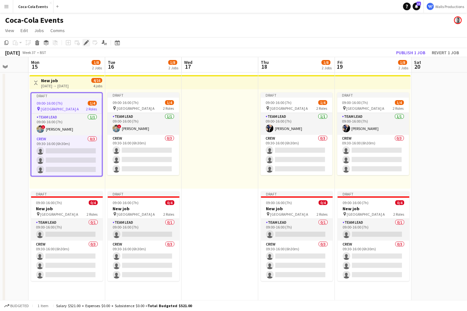
click at [86, 42] on icon at bounding box center [86, 43] width 4 height 4
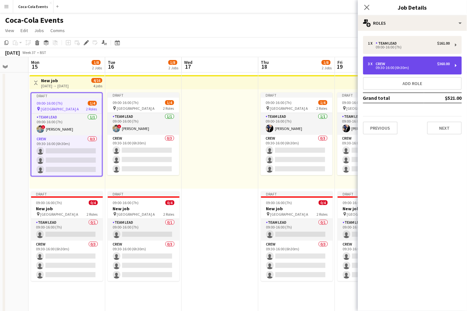
click at [380, 59] on div "3 x Crew $360.00 09:30-16:00 (6h30m)" at bounding box center [412, 65] width 99 height 18
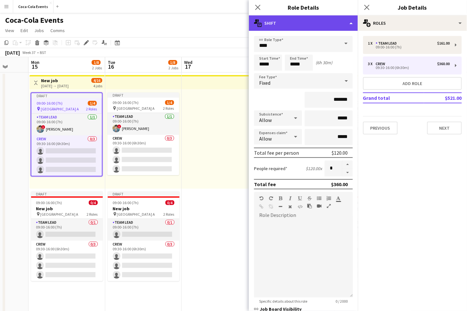
click at [281, 24] on div "multiple-actions-text Shift" at bounding box center [303, 22] width 109 height 15
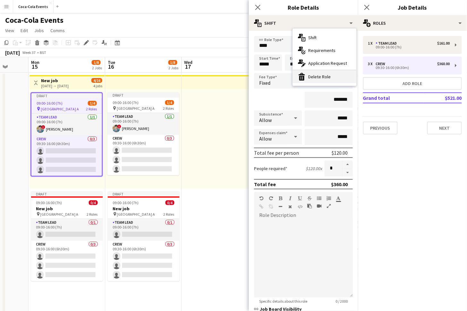
click at [314, 77] on div "bin-2 Delete Role" at bounding box center [324, 76] width 63 height 13
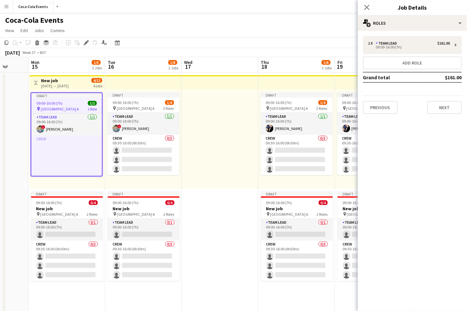
click at [214, 163] on div at bounding box center [220, 138] width 77 height 99
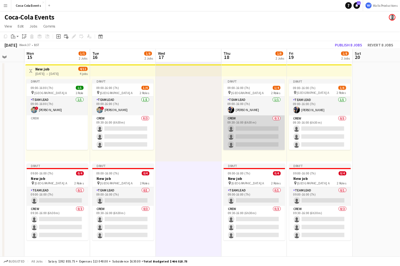
scroll to position [0, 209]
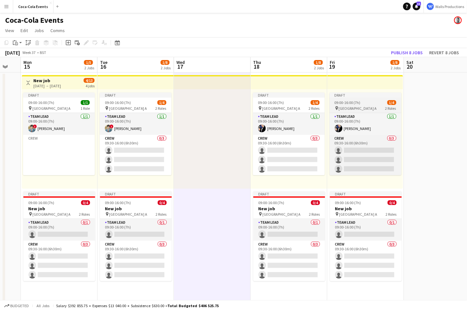
click at [348, 108] on span "[GEOGRAPHIC_DATA] A" at bounding box center [358, 108] width 38 height 5
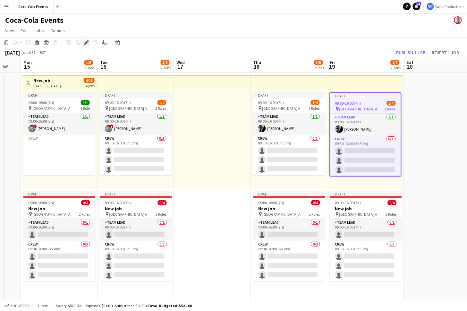
click at [87, 44] on icon "Edit" at bounding box center [86, 42] width 5 height 5
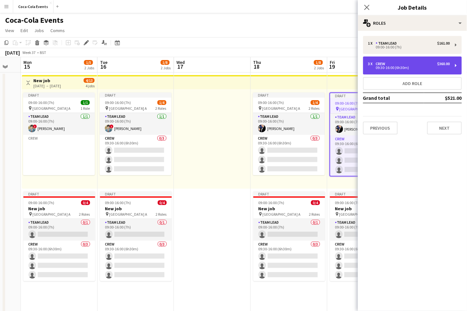
click at [408, 70] on div "3 x Crew $360.00 09:30-16:00 (6h30m)" at bounding box center [412, 65] width 99 height 18
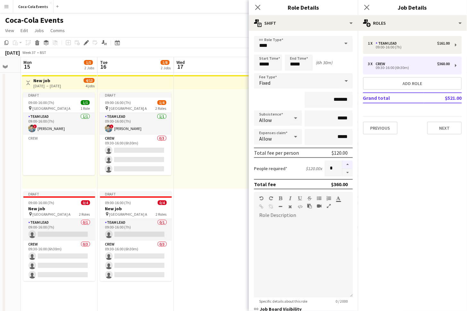
click at [348, 162] on button "button" at bounding box center [347, 164] width 10 height 8
type input "*"
click at [212, 159] on div at bounding box center [212, 138] width 77 height 99
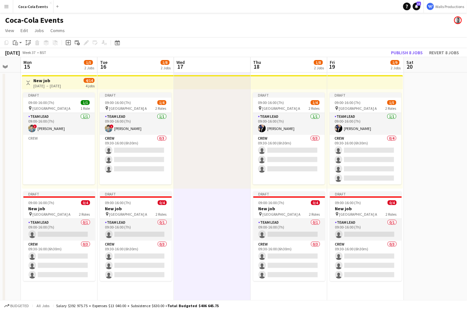
click at [142, 84] on app-top-bar at bounding box center [135, 82] width 77 height 14
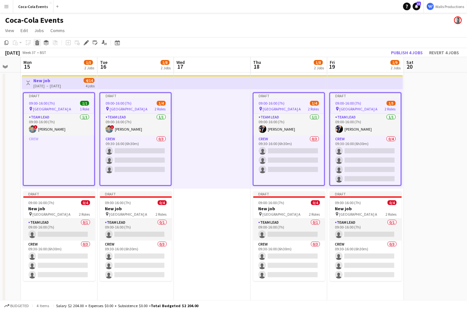
click at [36, 43] on icon at bounding box center [38, 43] width 4 height 3
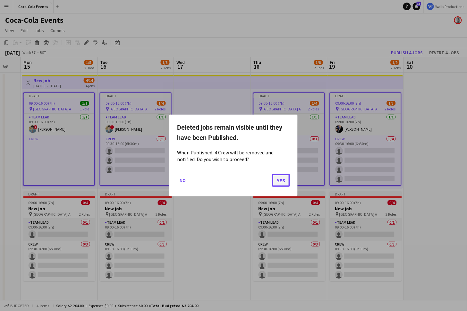
click at [278, 179] on button "Yes" at bounding box center [281, 180] width 18 height 13
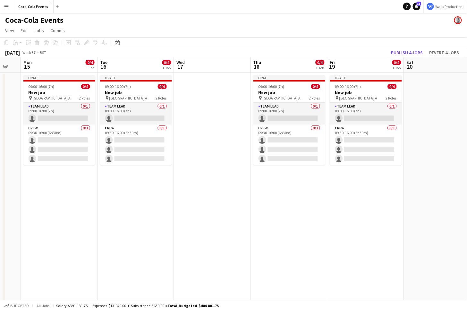
click at [64, 230] on app-date-cell "Draft 09:00-16:00 (7h) 0/4 New job pin Wembley Gate A 2 Roles Team Lead 0/1 09:…" at bounding box center [59, 224] width 77 height 304
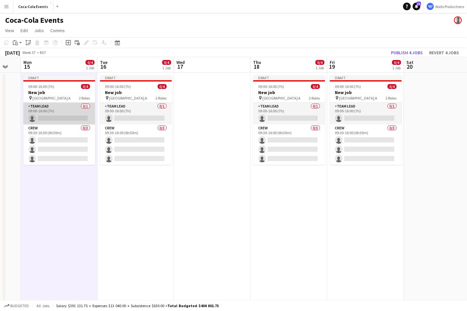
click at [49, 113] on app-card-role "Team Lead 0/1 09:00-16:00 (7h) single-neutral-actions" at bounding box center [59, 114] width 72 height 22
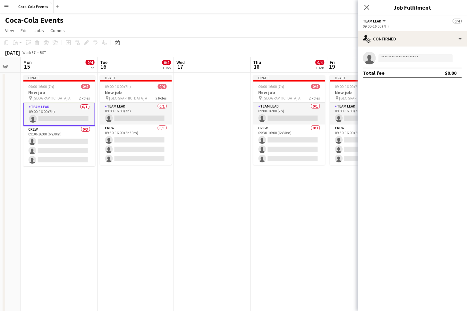
drag, startPoint x: 438, startPoint y: 10, endPoint x: 392, endPoint y: 10, distance: 46.8
click at [392, 10] on h3 "Job Fulfilment" at bounding box center [412, 7] width 109 height 8
click at [415, 39] on div "single-neutral-actions-check-2 Confirmed" at bounding box center [412, 38] width 109 height 15
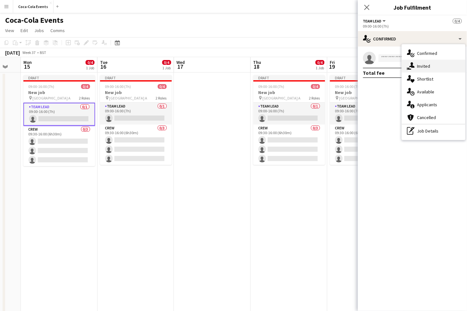
click at [427, 68] on span "Invited" at bounding box center [423, 66] width 13 height 6
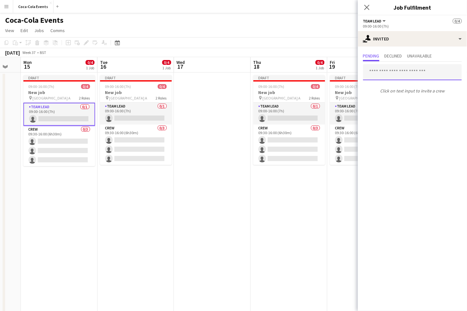
click at [392, 71] on input "text" at bounding box center [412, 72] width 99 height 16
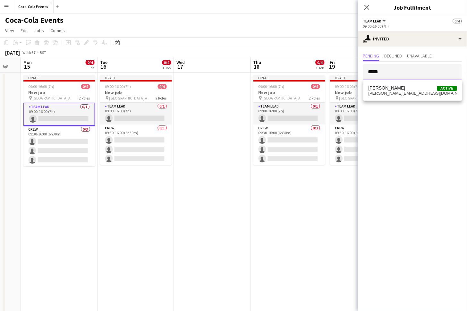
click at [363, 64] on div at bounding box center [363, 64] width 0 height 0
type input "*****"
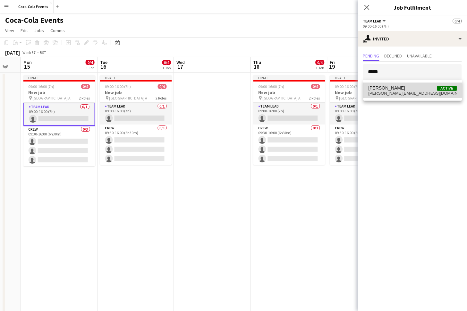
click at [383, 91] on span "[PERSON_NAME][EMAIL_ADDRESS][DOMAIN_NAME]" at bounding box center [412, 93] width 89 height 5
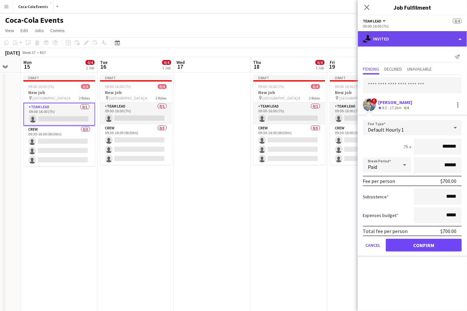
click at [396, 43] on div "single-neutral-actions-share-1 Invited" at bounding box center [412, 38] width 109 height 15
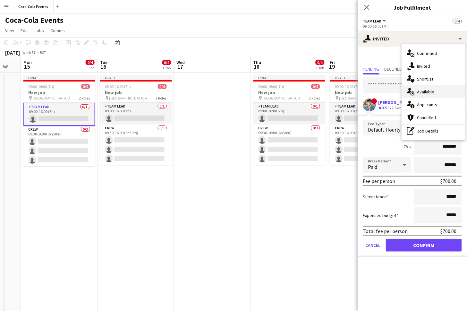
click at [426, 92] on span "Available" at bounding box center [425, 92] width 17 height 6
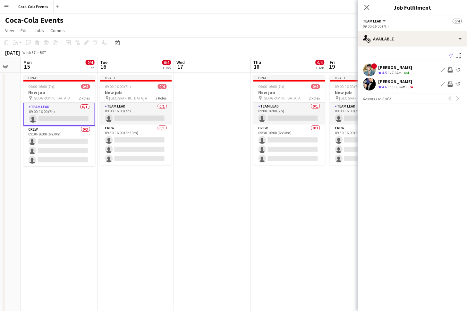
click at [404, 180] on mat-expansion-panel "users Available Filter Sort asc ! [PERSON_NAME] Crew rating 4.5 17.3km 4/4 Book…" at bounding box center [412, 178] width 109 height 264
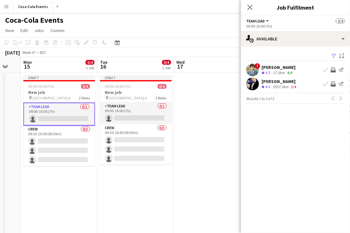
click at [295, 88] on app-skills-label "3/4" at bounding box center [293, 86] width 5 height 5
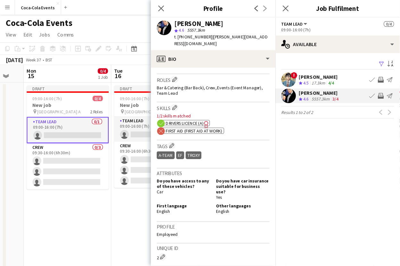
scroll to position [196, 0]
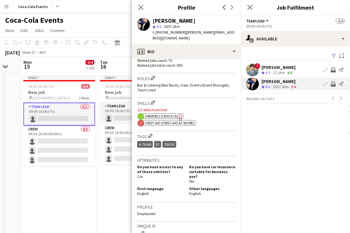
click at [155, 123] on span "First Aid (First Aid At Work)" at bounding box center [169, 123] width 49 height 5
click at [142, 7] on icon at bounding box center [141, 7] width 6 height 6
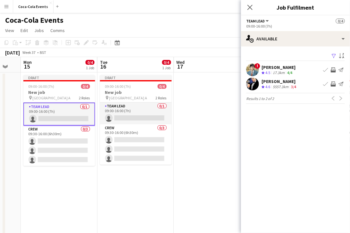
click at [269, 70] on span "4.5" at bounding box center [268, 72] width 5 height 5
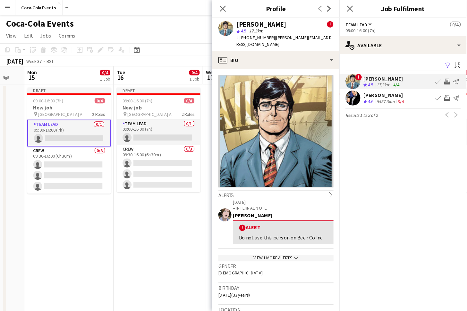
scroll to position [0, 209]
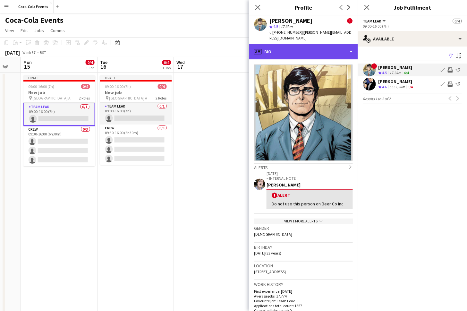
click at [297, 50] on div "profile Bio" at bounding box center [303, 51] width 109 height 15
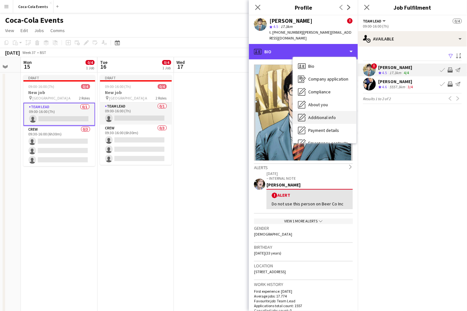
scroll to position [47, 0]
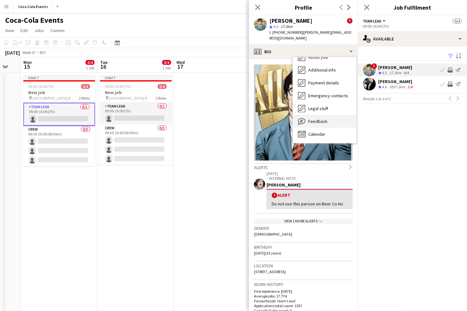
click at [321, 118] on span "Feedback" at bounding box center [317, 121] width 19 height 6
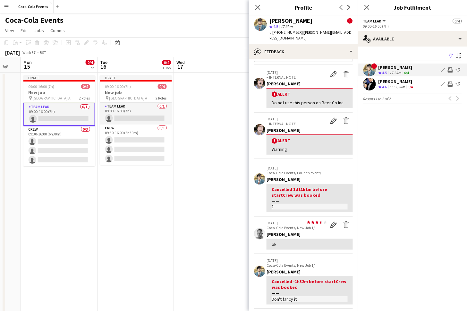
scroll to position [19, 0]
click at [282, 138] on div "! Alert" at bounding box center [310, 141] width 76 height 6
drag, startPoint x: 291, startPoint y: 136, endPoint x: 268, endPoint y: 136, distance: 23.1
click at [268, 136] on div "! Alert Warning" at bounding box center [309, 144] width 86 height 20
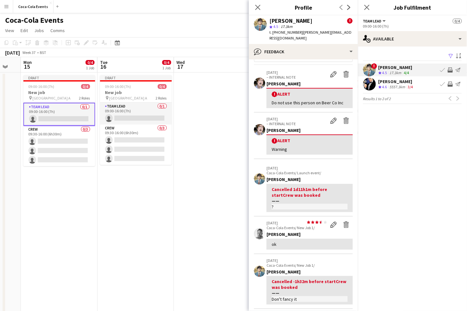
scroll to position [0, 0]
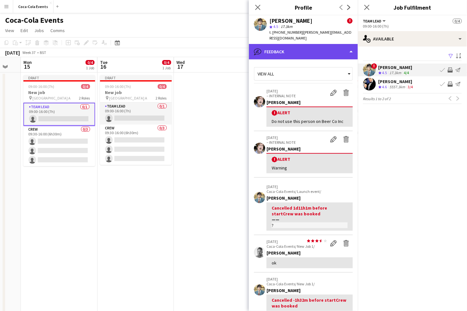
click at [301, 45] on div "bubble-pencil Feedback" at bounding box center [303, 51] width 109 height 15
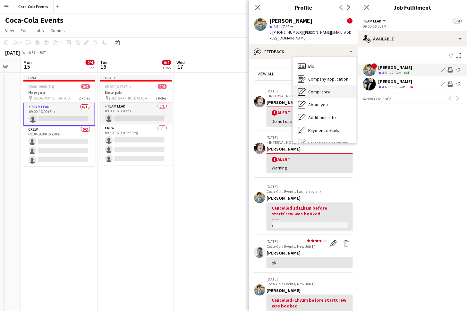
click at [323, 89] on span "Compliance" at bounding box center [319, 92] width 22 height 6
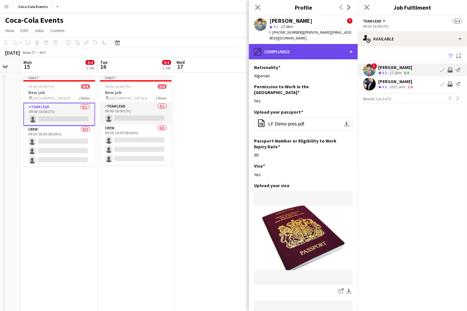
click at [308, 49] on div "pencil4 Compliance" at bounding box center [303, 51] width 109 height 15
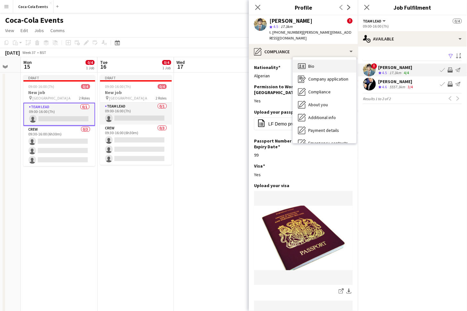
click at [321, 60] on div "Bio Bio" at bounding box center [324, 66] width 63 height 13
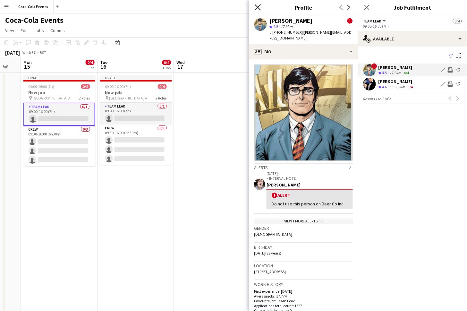
click at [256, 10] on icon "Close pop-in" at bounding box center [258, 7] width 6 height 6
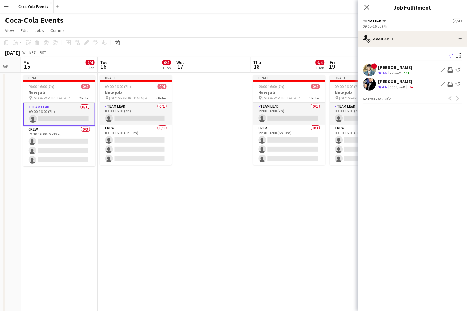
click at [452, 70] on app-icon "Invite crew" at bounding box center [450, 69] width 5 height 5
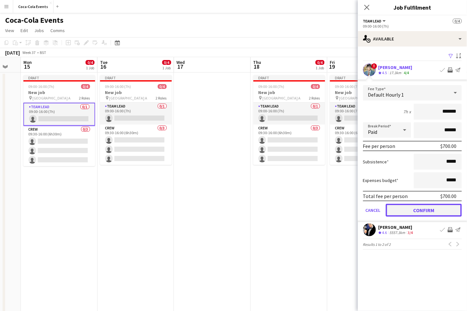
click at [418, 211] on button "Confirm" at bounding box center [424, 210] width 76 height 13
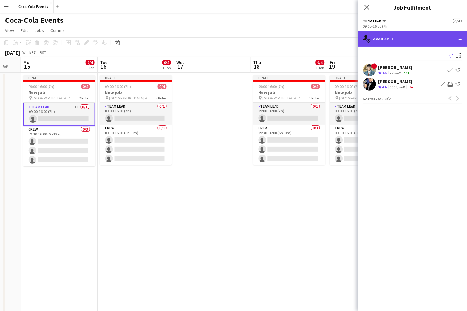
click at [410, 39] on div "single-neutral-actions-upload Available" at bounding box center [412, 38] width 109 height 15
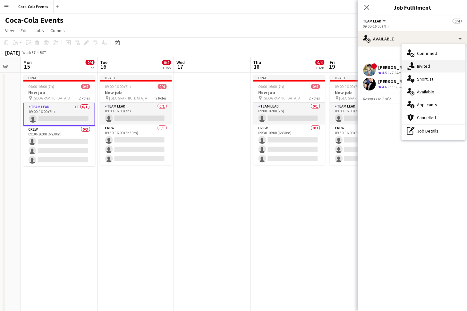
click at [429, 68] on span "Invited" at bounding box center [423, 66] width 13 height 6
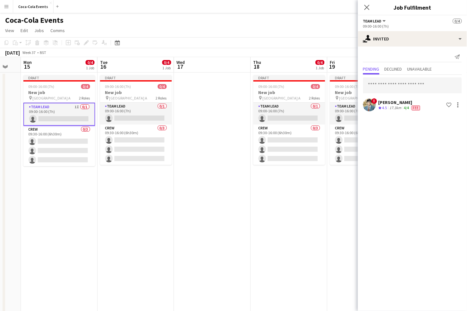
click at [284, 202] on app-date-cell "Draft 09:00-16:00 (7h) 0/4 New job pin Wembley Gate A 2 Roles Team Lead 0/1 09:…" at bounding box center [289, 224] width 77 height 304
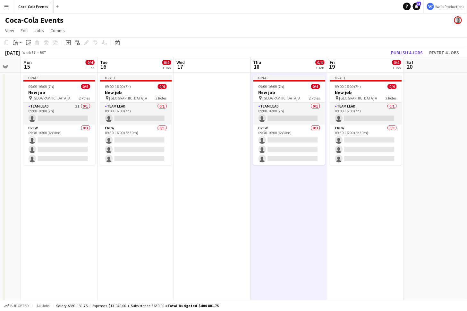
click at [93, 226] on app-date-cell "Draft 09:00-16:00 (7h) 0/4 New job pin Wembley Gate A 2 Roles Team Lead 1I 0/1 …" at bounding box center [59, 224] width 77 height 304
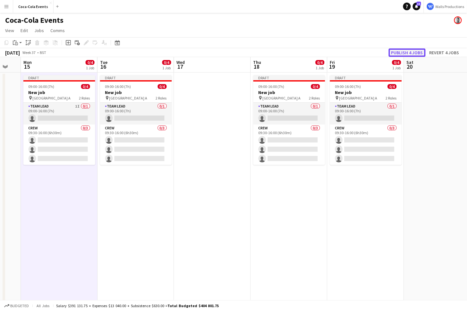
click at [405, 53] on button "Publish 4 jobs" at bounding box center [407, 52] width 37 height 8
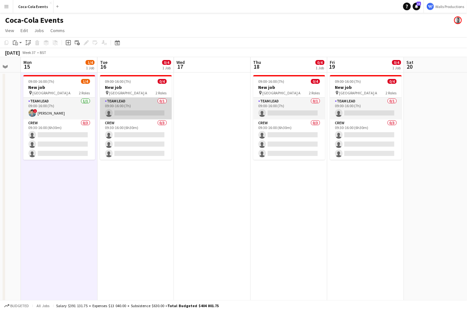
click at [128, 104] on app-card-role "Team Lead 0/1 09:00-16:00 (7h) single-neutral-actions" at bounding box center [136, 108] width 72 height 22
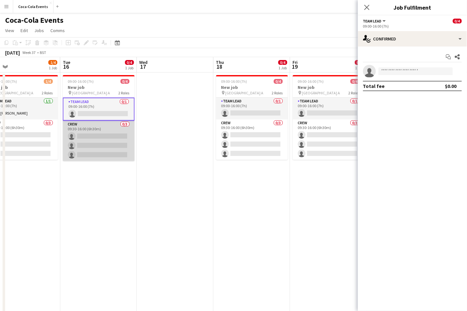
scroll to position [0, 247]
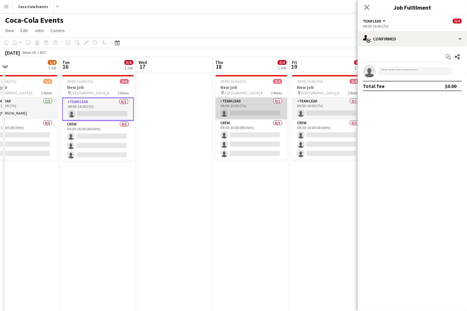
click at [246, 112] on app-card-role "Team Lead 0/1 09:00-16:00 (7h) single-neutral-actions" at bounding box center [252, 108] width 72 height 22
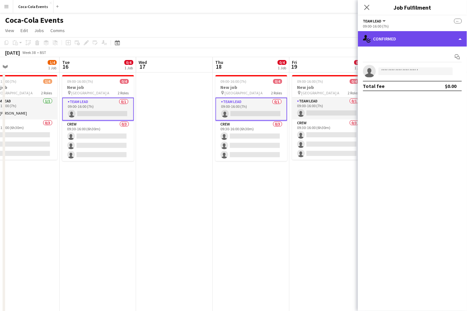
click at [411, 40] on div "single-neutral-actions-check-2 Confirmed" at bounding box center [412, 38] width 109 height 15
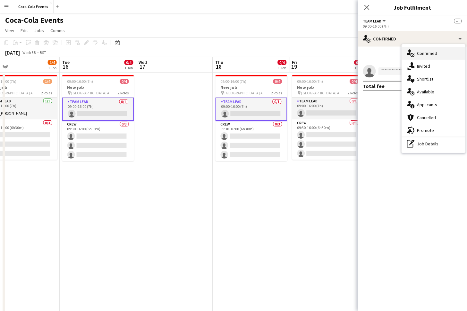
click at [427, 55] on span "Confirmed" at bounding box center [427, 53] width 20 height 6
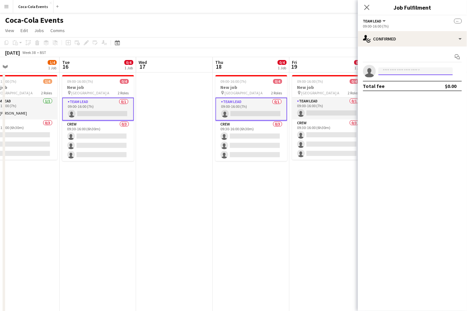
click at [392, 71] on input at bounding box center [415, 71] width 74 height 8
click at [376, 67] on div at bounding box center [376, 67] width 0 height 0
type input "*****"
click at [394, 86] on span "[PERSON_NAME][EMAIL_ADDRESS][DOMAIN_NAME]" at bounding box center [416, 85] width 64 height 5
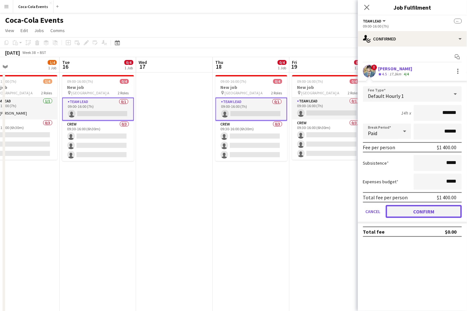
click at [414, 214] on button "Confirm" at bounding box center [424, 211] width 76 height 13
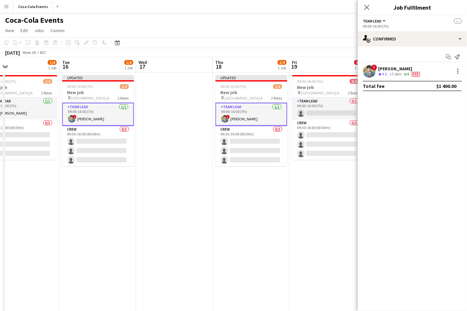
click at [277, 221] on app-date-cell "Updated 09:00-16:00 (7h) 1/4 New job pin Wembley Gate A 2 Roles Team Lead [DATE…" at bounding box center [251, 224] width 77 height 304
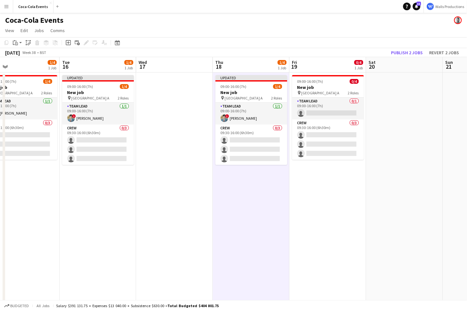
scroll to position [0, 228]
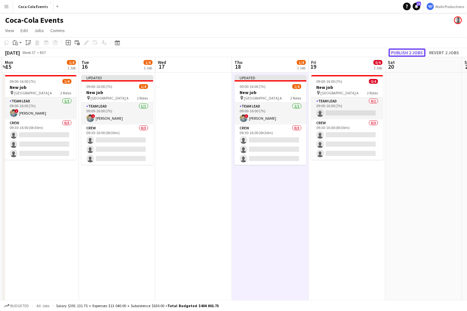
click at [402, 54] on button "Publish 2 jobs" at bounding box center [407, 52] width 37 height 8
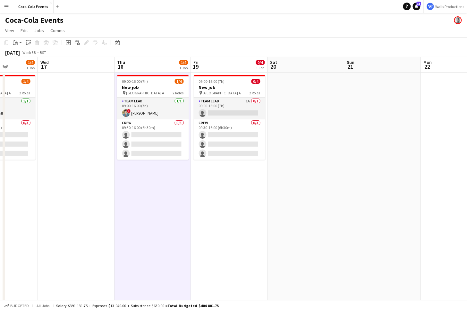
scroll to position [0, 201]
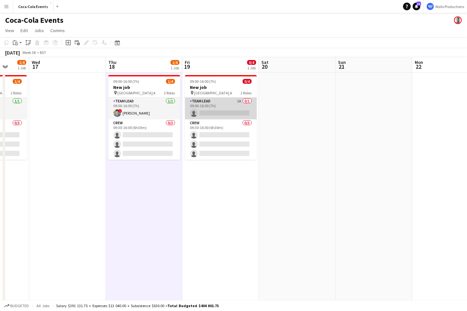
click at [203, 106] on app-card-role "Team Lead 1A 0/1 09:00-16:00 (7h) single-neutral-actions" at bounding box center [221, 108] width 72 height 22
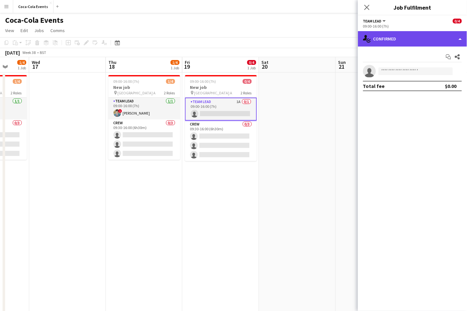
click at [410, 37] on div "single-neutral-actions-check-2 Confirmed" at bounding box center [412, 38] width 109 height 15
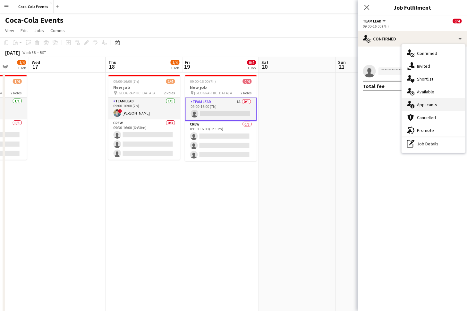
click at [432, 105] on span "Applicants" at bounding box center [427, 105] width 20 height 6
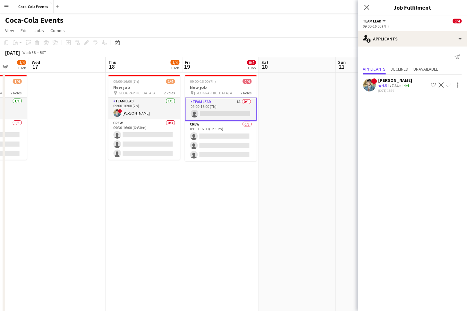
click at [450, 85] on app-icon "Confirm" at bounding box center [448, 84] width 5 height 5
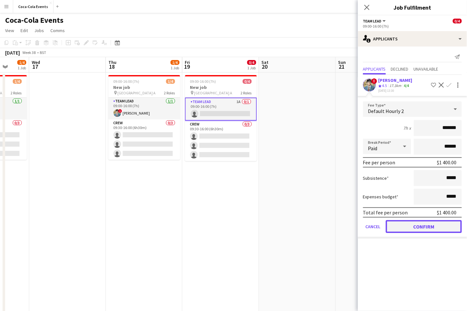
click at [425, 225] on button "Confirm" at bounding box center [424, 226] width 76 height 13
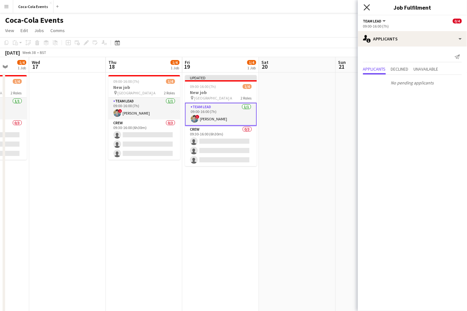
click at [369, 7] on icon "Close pop-in" at bounding box center [367, 7] width 6 height 6
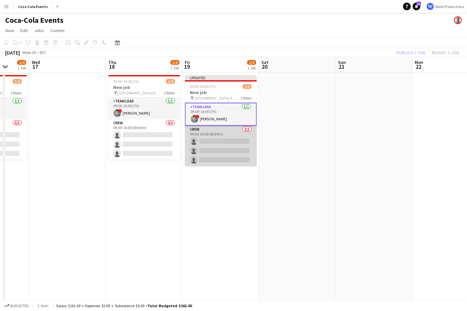
click at [215, 163] on app-card-role "Crew 0/3 09:30-16:00 (6h30m) single-neutral-actions single-neutral-actions sing…" at bounding box center [221, 146] width 72 height 40
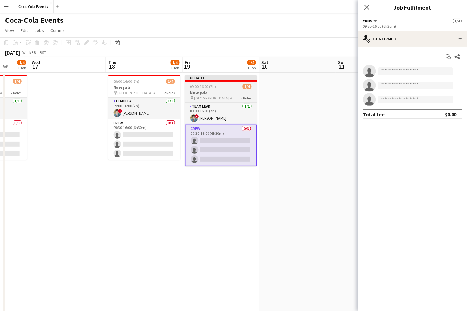
click at [219, 91] on h3 "New job" at bounding box center [221, 92] width 72 height 6
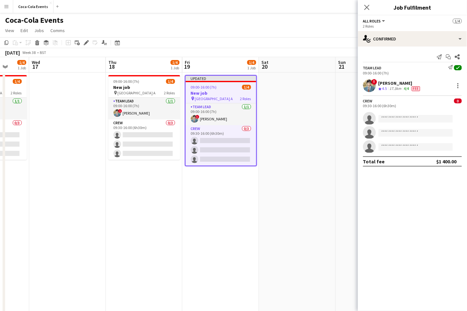
click at [273, 101] on app-date-cell at bounding box center [297, 224] width 77 height 304
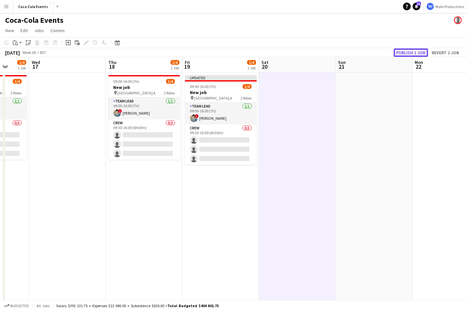
click at [409, 54] on button "Publish 1 job" at bounding box center [411, 52] width 34 height 8
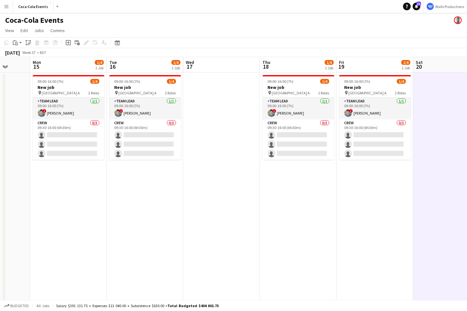
scroll to position [0, 191]
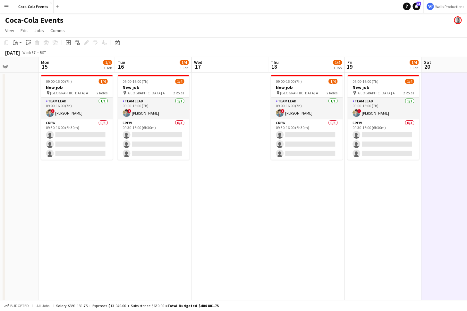
click at [93, 246] on app-date-cell "09:00-16:00 (7h) 1/4 New job pin Wembley Gate A 2 Roles Team Lead [DATE] 09:00-…" at bounding box center [76, 224] width 77 height 304
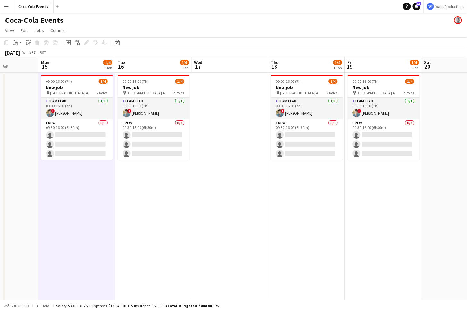
click at [93, 246] on app-date-cell "09:00-16:00 (7h) 1/4 New job pin Wembley Gate A 2 Roles Team Lead [DATE] 09:00-…" at bounding box center [76, 224] width 77 height 304
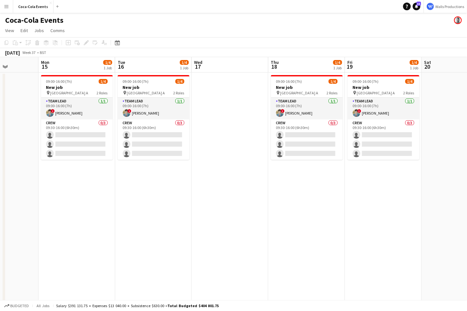
click at [93, 246] on app-date-cell "09:00-16:00 (7h) 1/4 New job pin Wembley Gate A 2 Roles Team Lead [DATE] 09:00-…" at bounding box center [76, 224] width 77 height 304
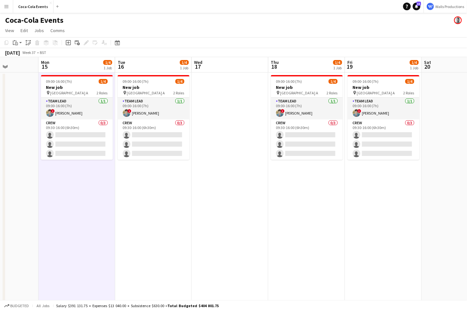
click at [93, 246] on app-date-cell "09:00-16:00 (7h) 1/4 New job pin Wembley Gate A 2 Roles Team Lead [DATE] 09:00-…" at bounding box center [76, 224] width 77 height 304
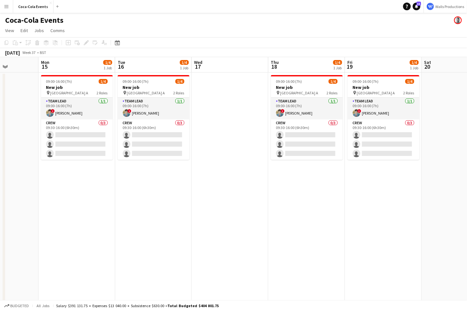
click at [241, 258] on app-date-cell at bounding box center [230, 224] width 77 height 304
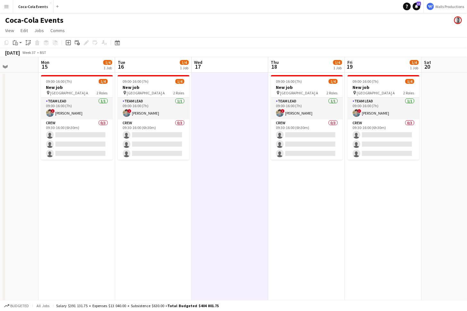
click at [16, 125] on app-date-cell at bounding box center [0, 224] width 77 height 304
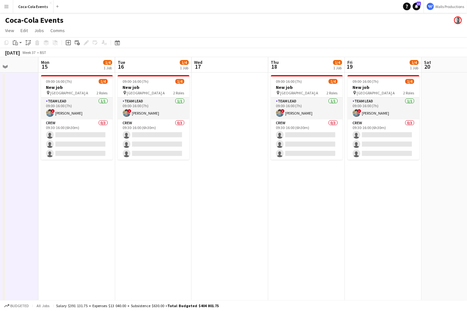
click at [4, 10] on button "Menu" at bounding box center [6, 6] width 13 height 13
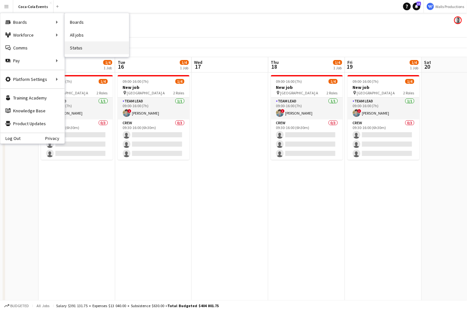
click at [83, 48] on link "Status" at bounding box center [97, 47] width 64 height 13
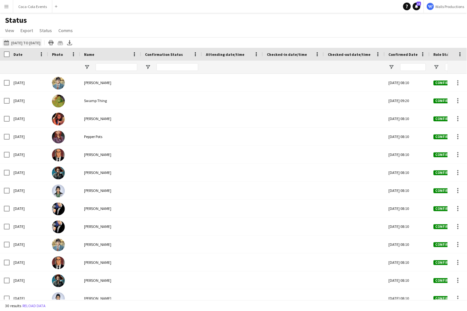
click at [28, 43] on button "[DATE] to [DATE] [DATE] to [DATE]" at bounding box center [22, 43] width 39 height 8
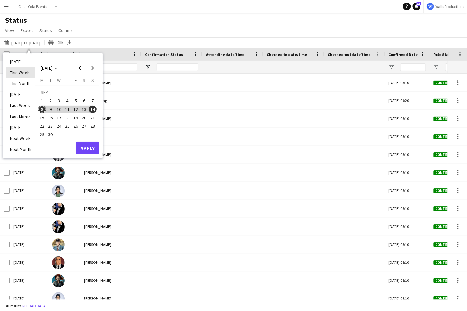
click at [22, 75] on li "This Week" at bounding box center [20, 72] width 29 height 11
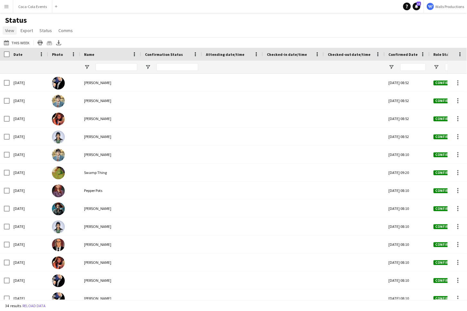
click at [9, 31] on span "View" at bounding box center [9, 31] width 9 height 6
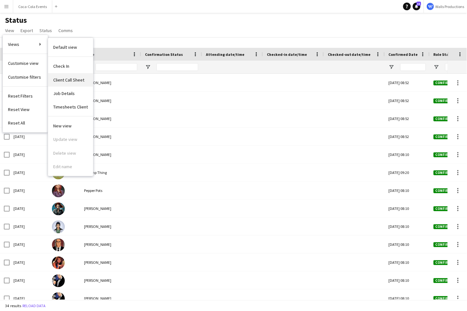
click at [75, 83] on link "Client Call Sheet" at bounding box center [70, 79] width 45 height 13
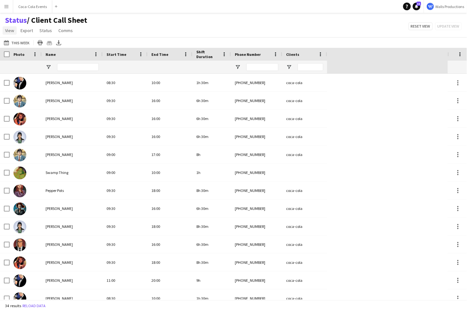
click at [8, 31] on span "View" at bounding box center [9, 31] width 9 height 6
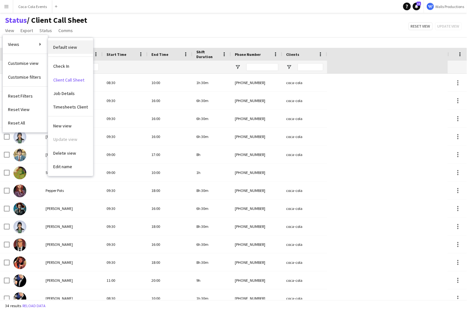
click at [75, 49] on span "Default view" at bounding box center [65, 47] width 24 height 6
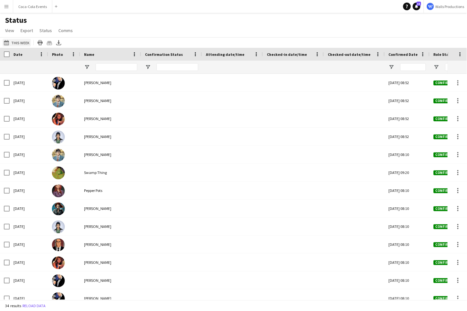
click at [22, 42] on button "[DATE] to [DATE] This Week" at bounding box center [17, 43] width 28 height 8
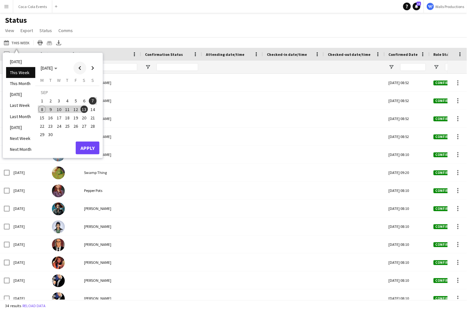
click at [79, 68] on span "Previous month" at bounding box center [79, 68] width 13 height 13
click at [44, 119] on span "19" at bounding box center [42, 119] width 8 height 8
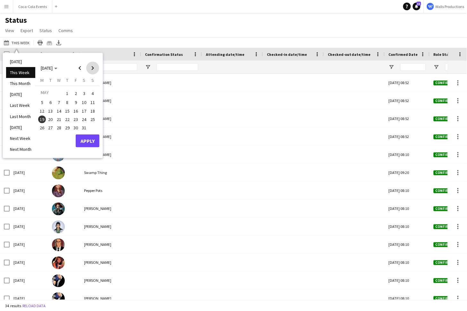
click at [90, 69] on span "Next month" at bounding box center [92, 68] width 13 height 13
click at [85, 105] on span "7" at bounding box center [84, 103] width 8 height 8
click at [85, 147] on button "Apply" at bounding box center [88, 149] width 24 height 13
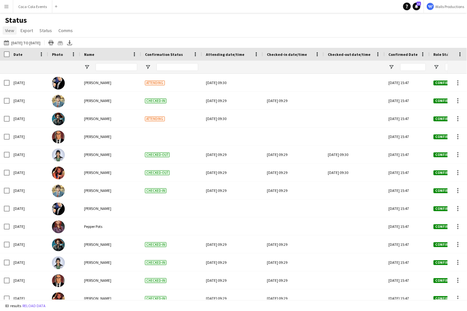
click at [13, 30] on span "View" at bounding box center [9, 31] width 9 height 6
click at [28, 65] on span "Customise view" at bounding box center [23, 63] width 30 height 6
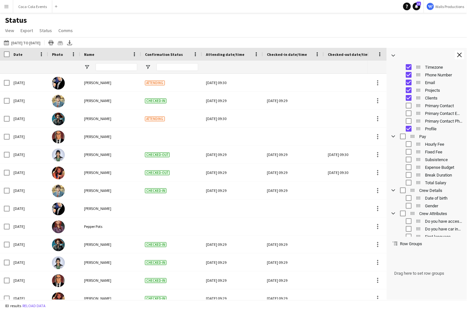
scroll to position [146, 0]
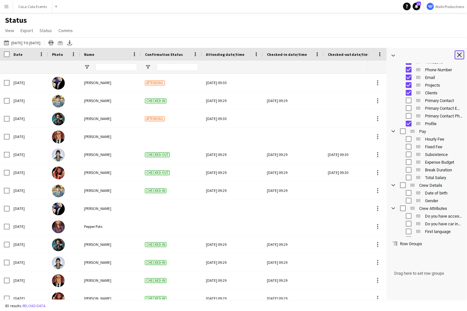
click at [459, 54] on app-icon "Close tool panel" at bounding box center [459, 55] width 4 height 4
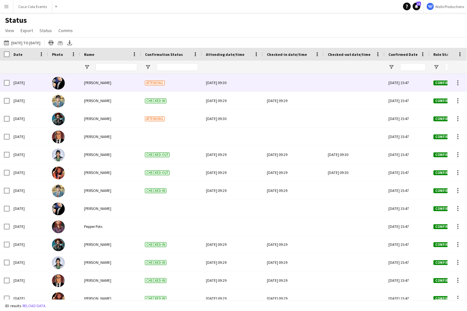
click at [156, 86] on div "Attending" at bounding box center [171, 83] width 61 height 18
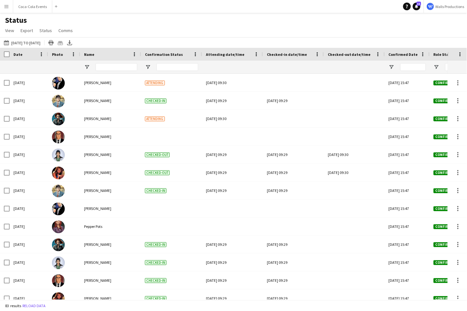
click at [134, 23] on div "Status View Views Default view Check In Client Call Sheet Job Details Timesheet…" at bounding box center [233, 26] width 467 height 22
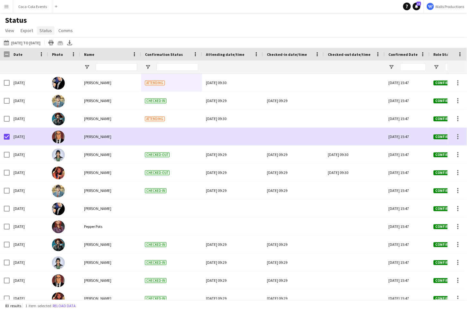
click at [46, 29] on span "Status" at bounding box center [45, 31] width 13 height 6
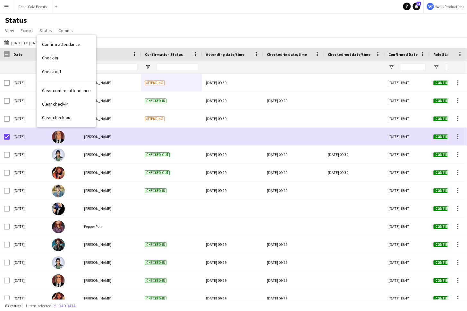
click at [117, 31] on div "Status View Views Default view Check In Client Call Sheet Job Details Timesheet…" at bounding box center [233, 26] width 467 height 22
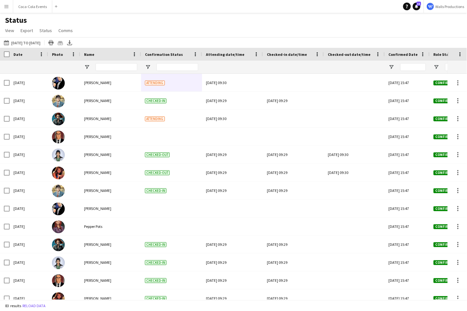
click at [91, 27] on div "Status View Views Default view Check In Client Call Sheet Job Details Timesheet…" at bounding box center [233, 26] width 467 height 22
click at [7, 8] on app-icon "Menu" at bounding box center [6, 6] width 5 height 5
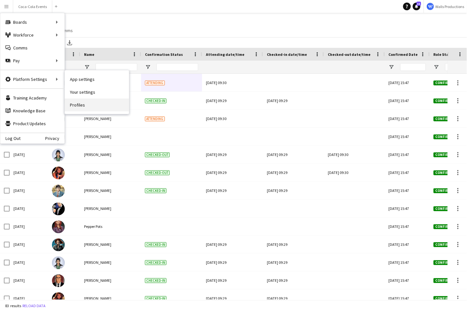
click at [82, 106] on link "Profiles" at bounding box center [97, 104] width 64 height 13
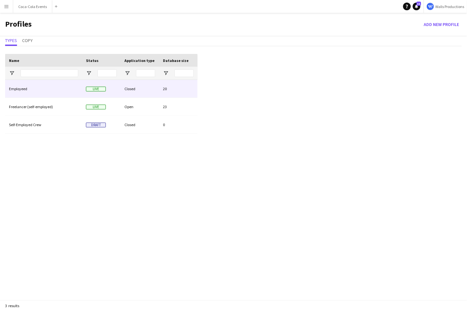
click at [24, 90] on div "Employeed" at bounding box center [43, 89] width 77 height 18
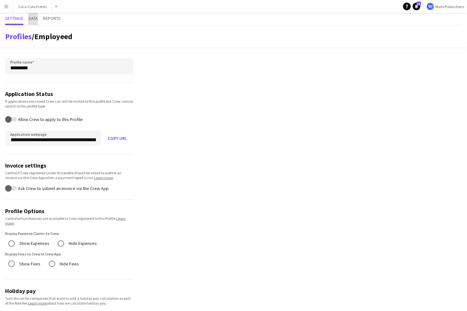
click at [37, 20] on span "Data" at bounding box center [33, 18] width 9 height 4
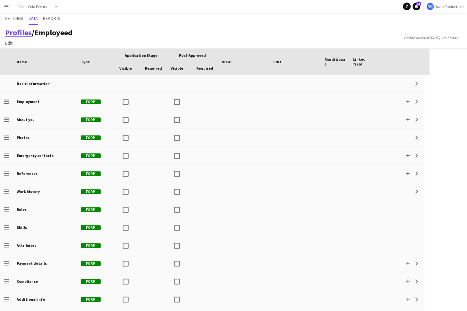
click at [20, 36] on link "Profiles" at bounding box center [18, 33] width 27 height 10
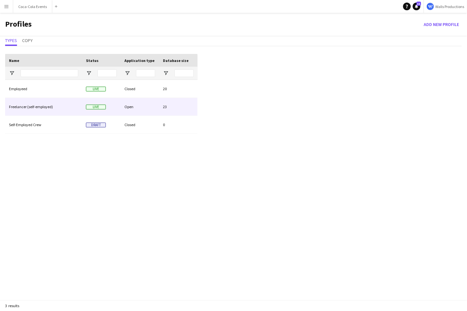
click at [33, 110] on div "Freelancer (self-employed)" at bounding box center [43, 107] width 77 height 18
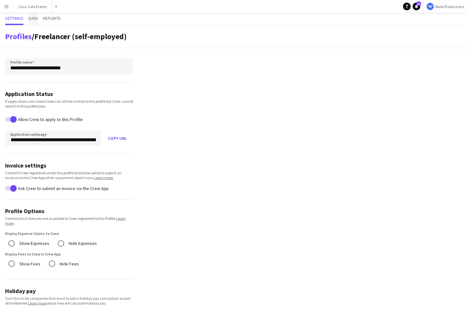
click at [33, 17] on span "Data" at bounding box center [33, 18] width 9 height 4
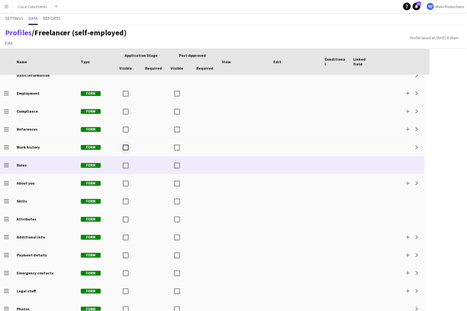
scroll to position [15, 0]
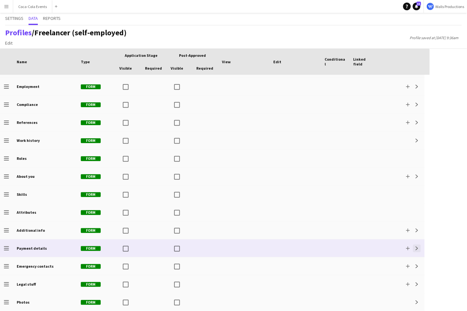
click at [416, 249] on app-icon "Expand" at bounding box center [417, 248] width 4 height 4
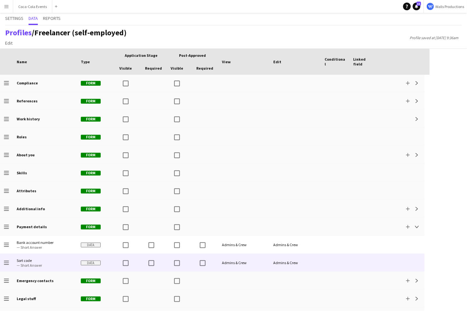
scroll to position [51, 0]
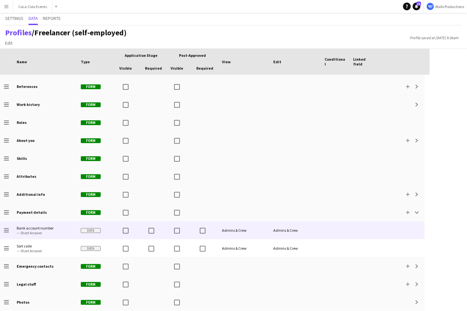
click at [33, 230] on span "— Short Answer" at bounding box center [45, 232] width 56 height 5
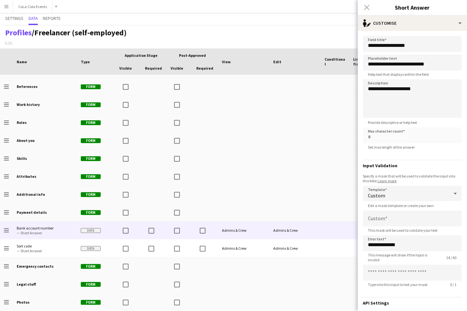
click at [6, 3] on button "Menu" at bounding box center [6, 6] width 13 height 13
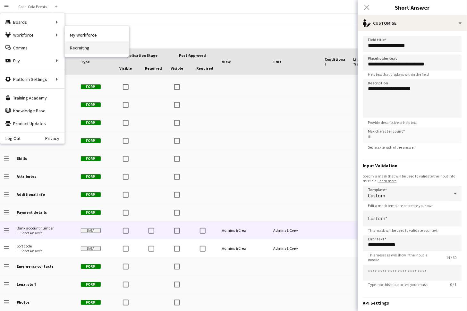
click at [79, 49] on link "Recruiting" at bounding box center [97, 47] width 64 height 13
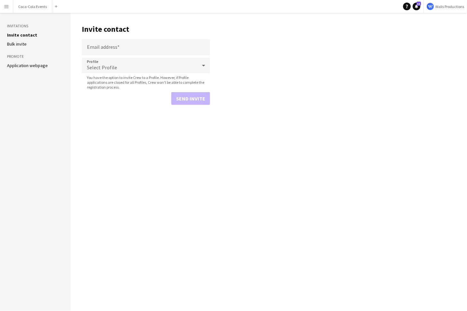
click at [36, 63] on link "Application webpage" at bounding box center [27, 66] width 41 height 6
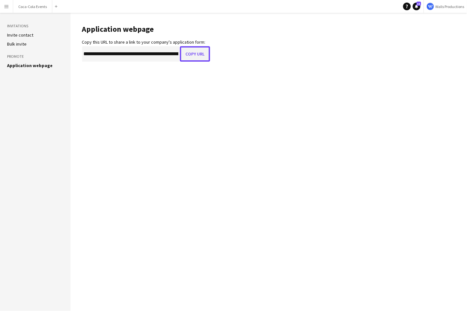
click at [201, 53] on button "Copy URL" at bounding box center [195, 53] width 30 height 15
click at [5, 9] on app-icon "Menu" at bounding box center [6, 6] width 5 height 5
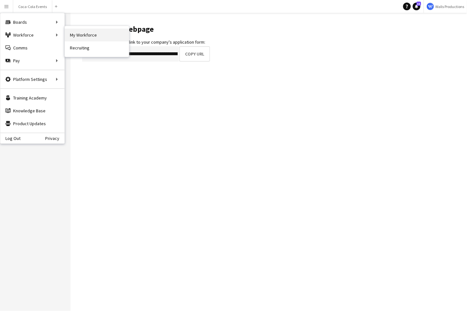
click at [77, 33] on link "My Workforce" at bounding box center [97, 35] width 64 height 13
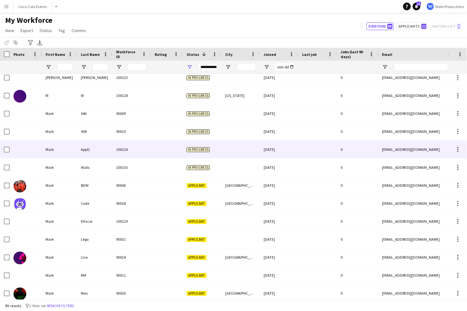
scroll to position [840, 0]
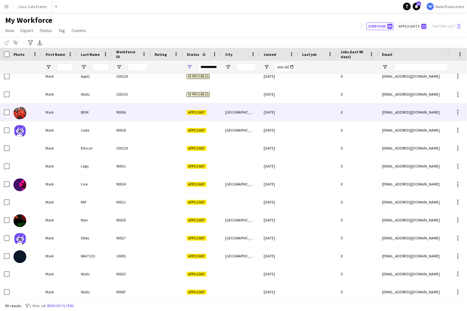
click at [141, 116] on div "90006" at bounding box center [131, 112] width 38 height 18
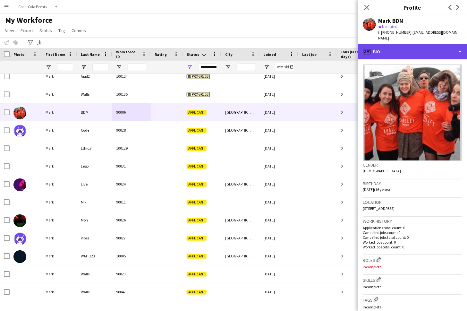
click at [383, 44] on div "profile Bio" at bounding box center [412, 51] width 109 height 15
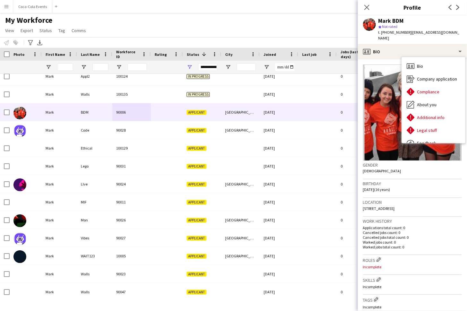
click at [0, 0] on div at bounding box center [0, 0] width 0 height 0
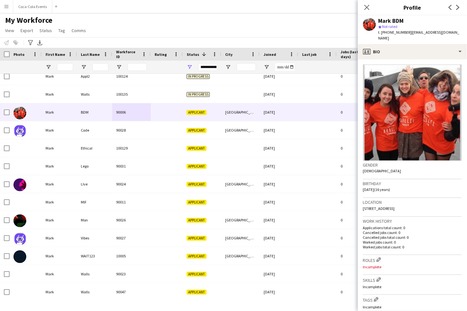
click at [403, 59] on app-crew-profile-bio "Gender [DEMOGRAPHIC_DATA] Birthday [DEMOGRAPHIC_DATA] (16 years) Location [STRE…" at bounding box center [412, 184] width 109 height 251
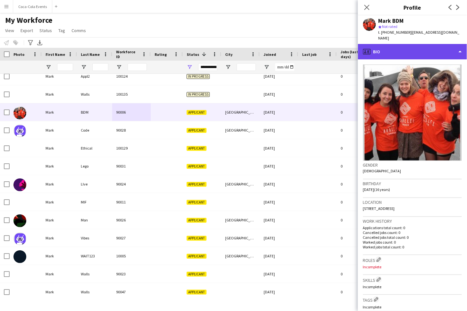
click at [403, 48] on div "profile Bio" at bounding box center [412, 51] width 109 height 15
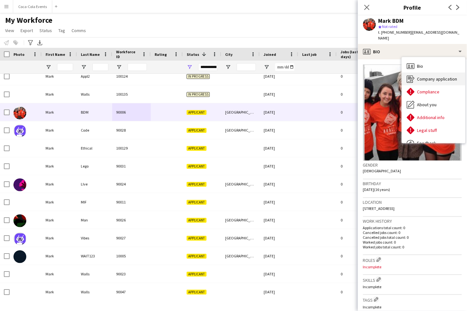
click at [429, 78] on div "Company application Company application" at bounding box center [433, 78] width 63 height 13
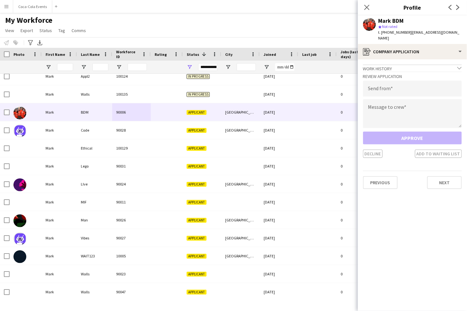
click at [8, 6] on app-icon "Menu" at bounding box center [6, 6] width 5 height 5
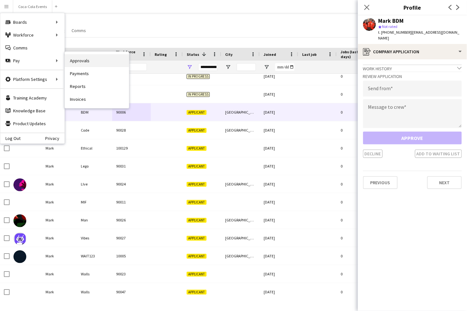
click at [86, 63] on link "Approvals" at bounding box center [97, 60] width 64 height 13
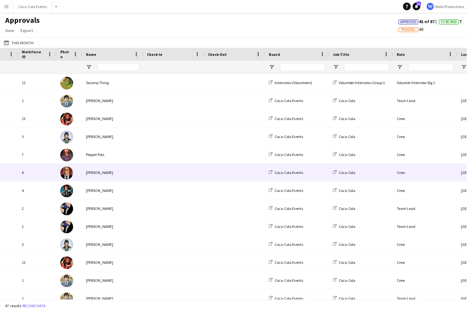
scroll to position [0, 38]
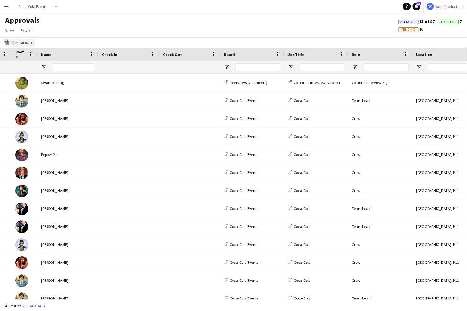
click at [17, 41] on button "This Month This Month" at bounding box center [19, 43] width 32 height 8
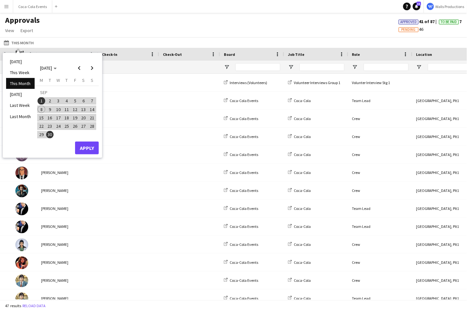
click at [42, 102] on span "1" at bounding box center [42, 101] width 8 height 8
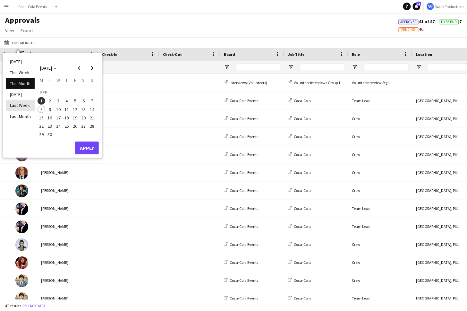
click at [17, 105] on li "Last Week" at bounding box center [20, 105] width 29 height 11
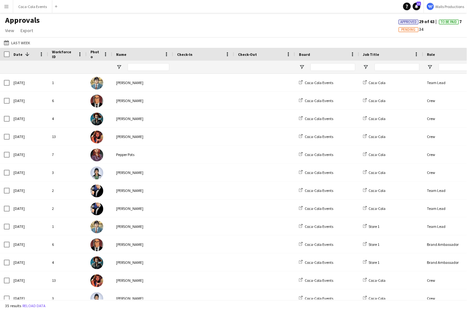
click at [7, 9] on button "Menu" at bounding box center [6, 6] width 13 height 13
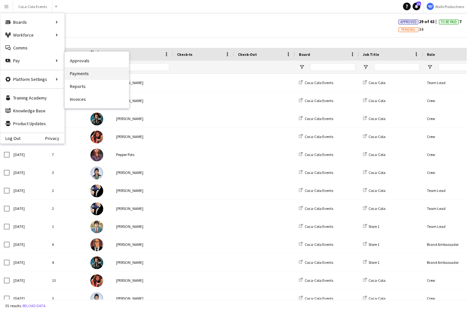
click at [88, 73] on link "Payments" at bounding box center [97, 73] width 64 height 13
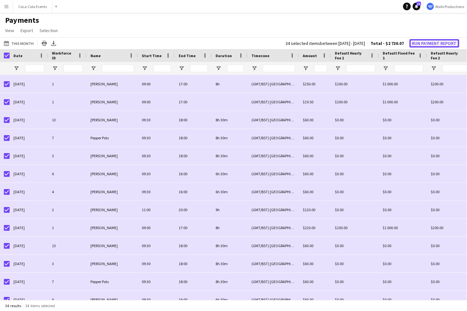
click at [432, 42] on button "Run Payment Report" at bounding box center [435, 43] width 50 height 8
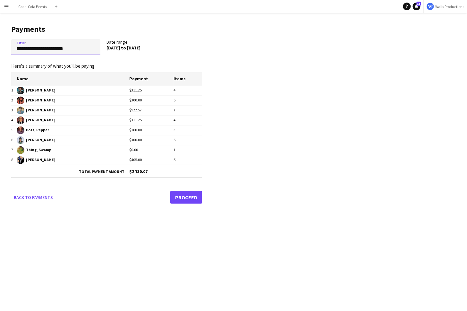
drag, startPoint x: 79, startPoint y: 47, endPoint x: 15, endPoint y: 49, distance: 64.5
click at [15, 49] on input "**********" at bounding box center [55, 47] width 89 height 16
click at [184, 196] on link "Proceed" at bounding box center [186, 197] width 32 height 13
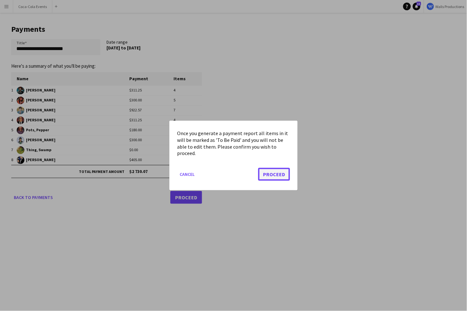
click at [265, 173] on button "Proceed" at bounding box center [274, 174] width 32 height 13
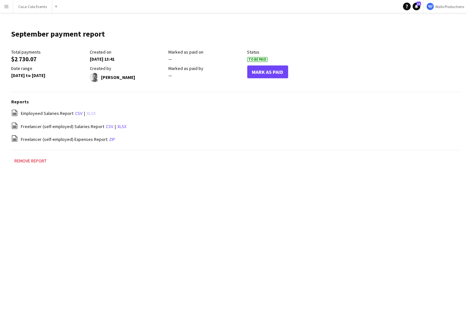
click at [87, 114] on link "xlsx" at bounding box center [91, 113] width 9 height 6
click at [89, 208] on div "Menu Boards Boards Boards All jobs Status Workforce Workforce My Workforce Recr…" at bounding box center [233, 155] width 467 height 311
click at [6, 5] on app-icon "Menu" at bounding box center [6, 6] width 5 height 5
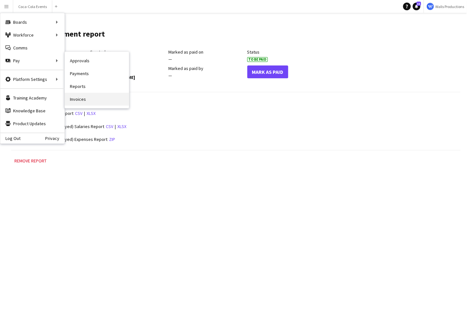
click at [80, 96] on link "Invoices" at bounding box center [97, 99] width 64 height 13
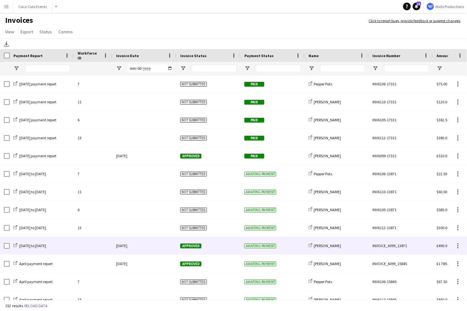
click at [130, 247] on div "[DATE]" at bounding box center [144, 246] width 64 height 18
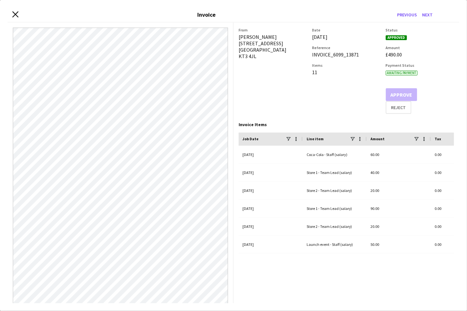
click at [13, 15] on icon at bounding box center [15, 14] width 6 height 6
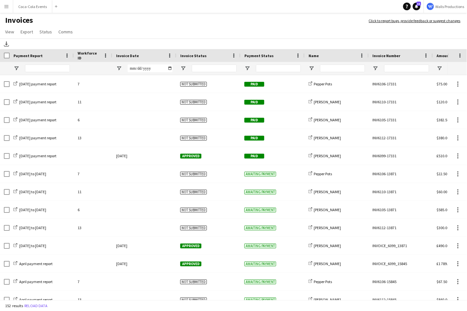
click at [5, 9] on app-icon "Menu" at bounding box center [6, 6] width 5 height 5
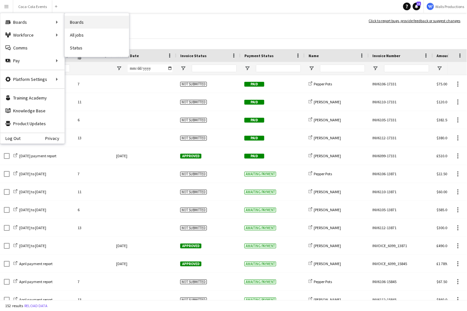
click at [77, 24] on link "Boards" at bounding box center [97, 22] width 64 height 13
